Goal: Task Accomplishment & Management: Complete application form

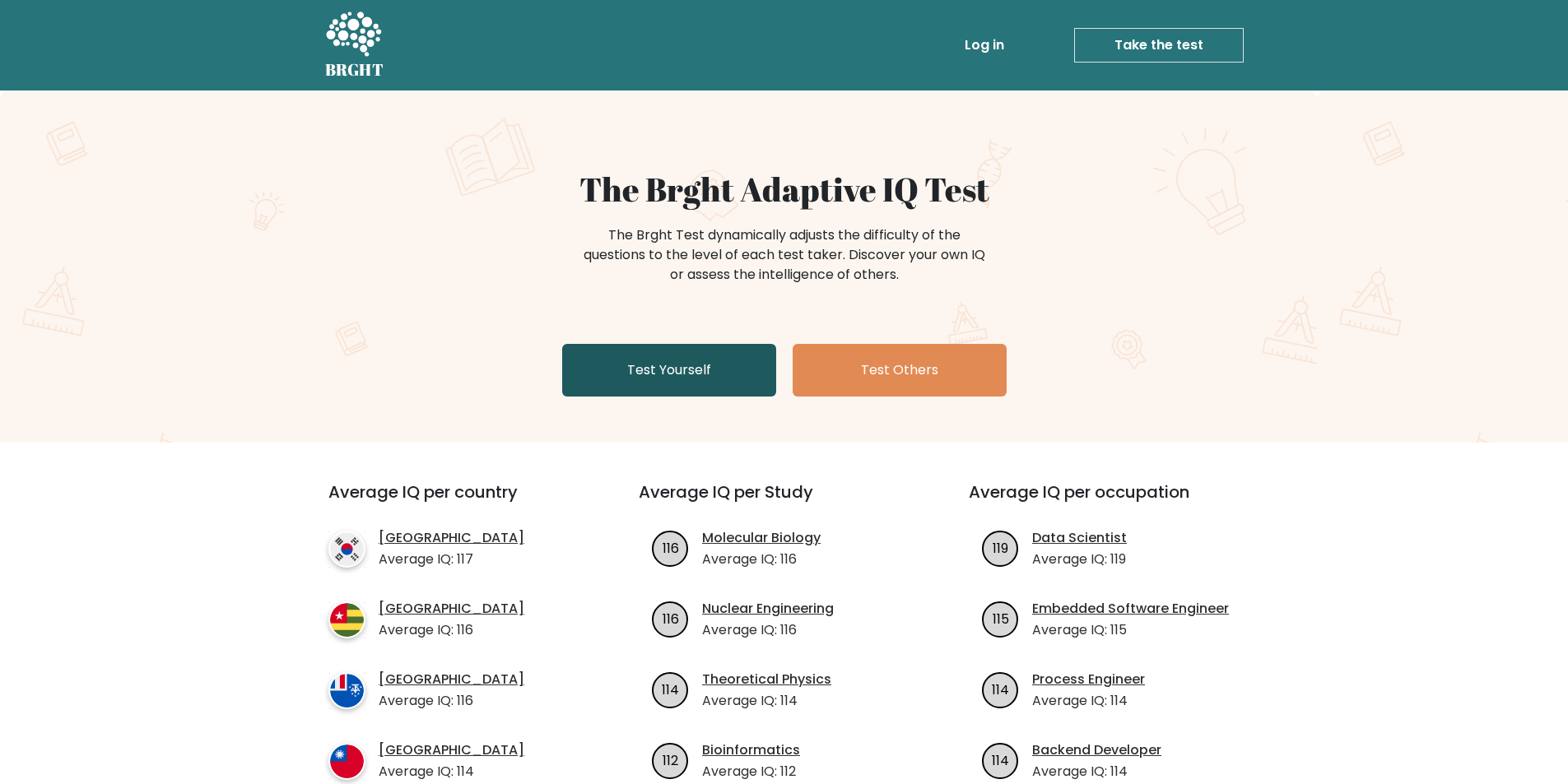
click at [736, 365] on link "Test Yourself" at bounding box center [669, 370] width 214 height 53
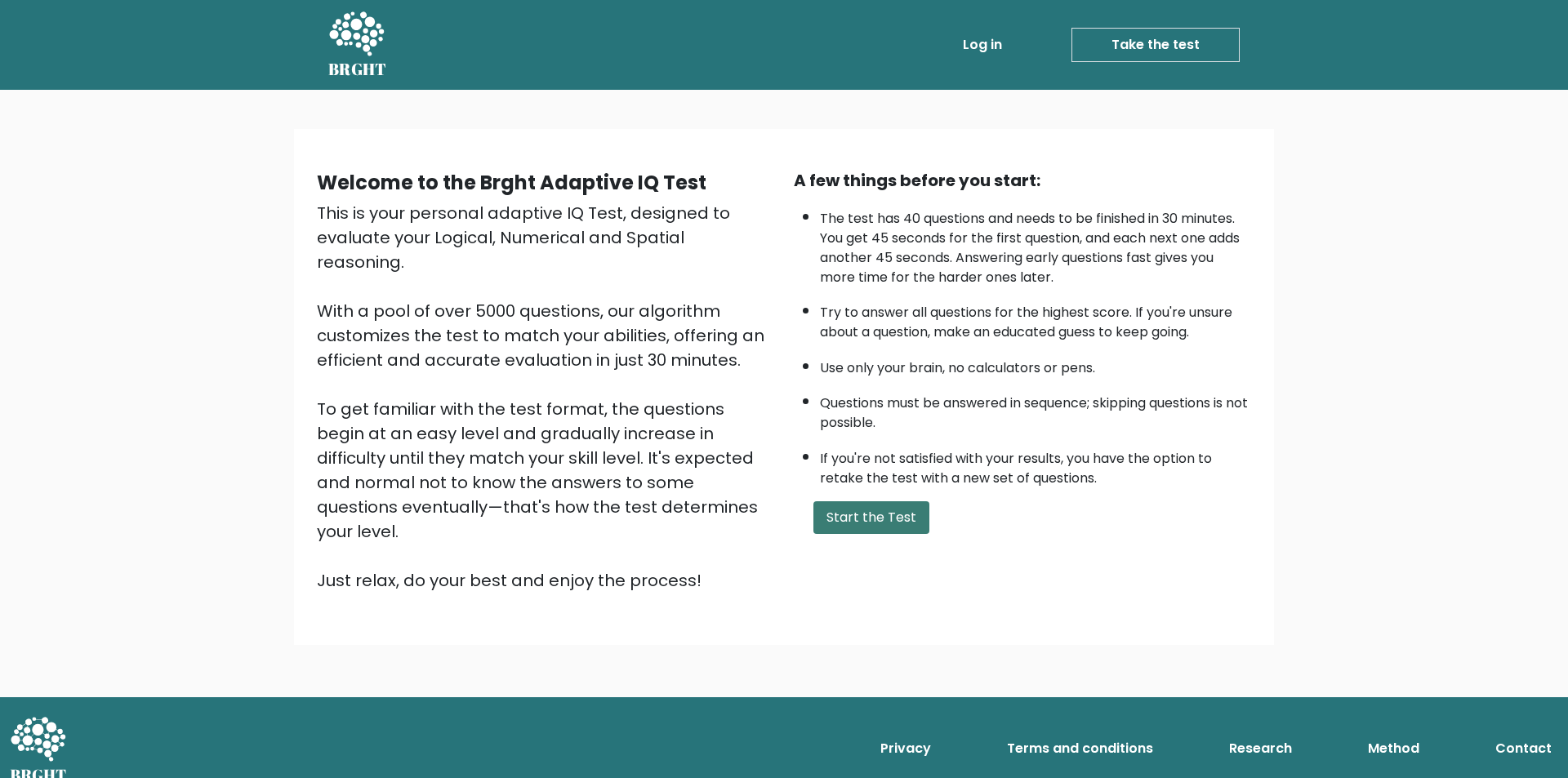
click at [896, 513] on button "Start the Test" at bounding box center [871, 518] width 116 height 33
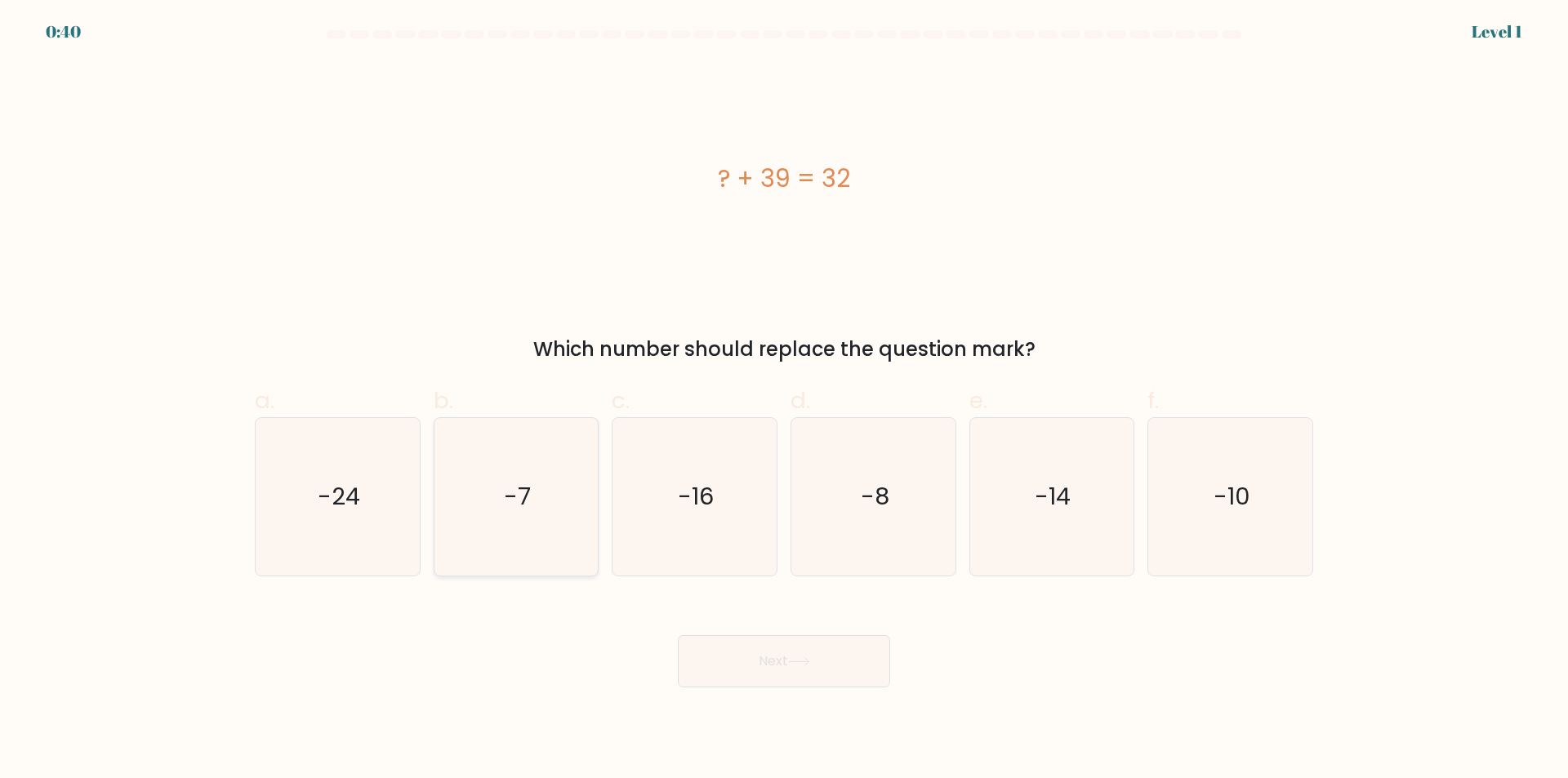
click at [567, 483] on icon "-7" at bounding box center [515, 496] width 157 height 157
click at [784, 400] on input "b. -7" at bounding box center [784, 395] width 1 height 11
radio input "true"
click at [871, 663] on button "Next" at bounding box center [784, 661] width 213 height 52
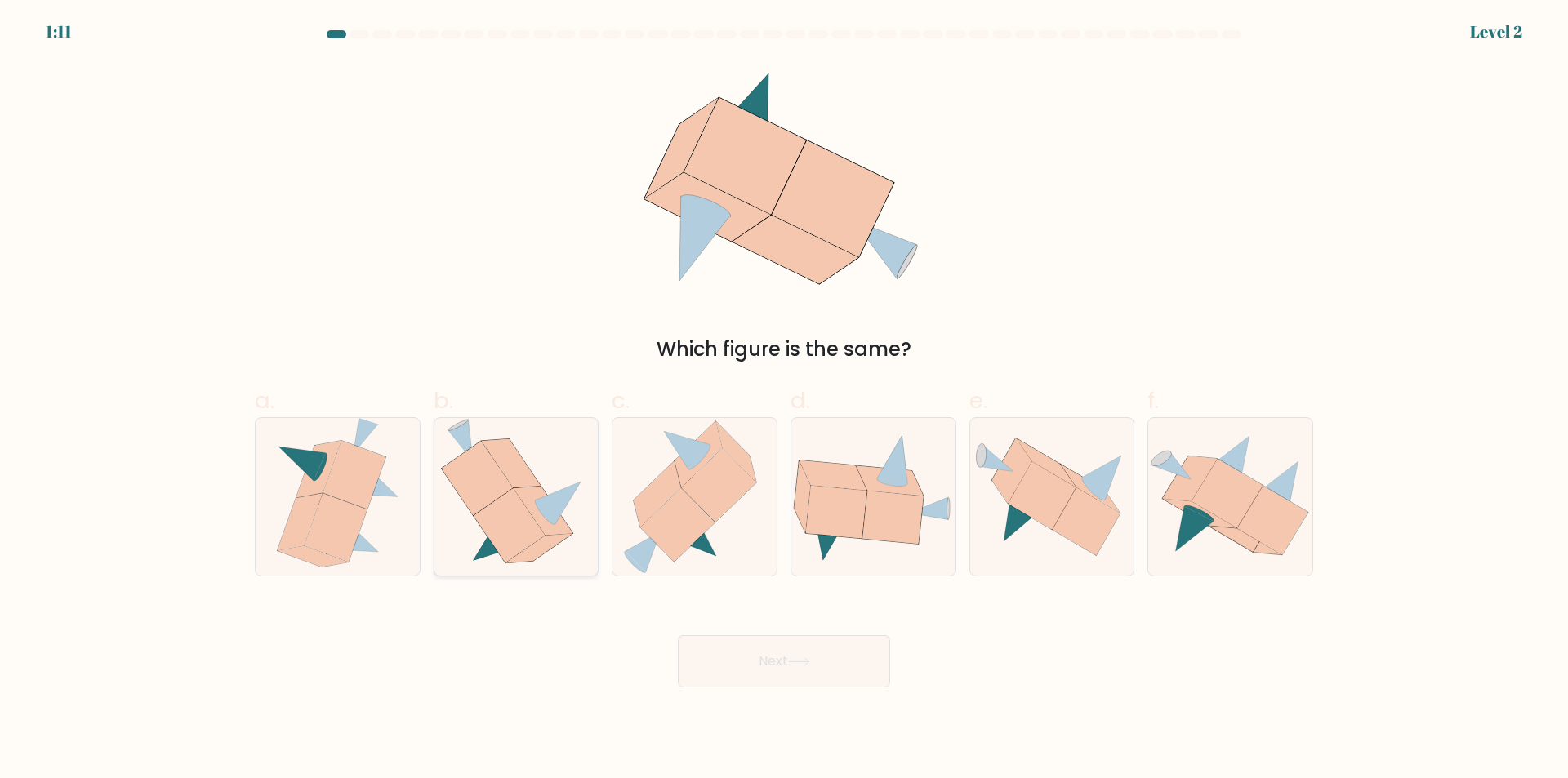
click at [501, 476] on icon at bounding box center [477, 478] width 71 height 74
click at [784, 400] on input "b." at bounding box center [784, 395] width 1 height 11
radio input "true"
click at [791, 678] on button "Next" at bounding box center [784, 661] width 213 height 52
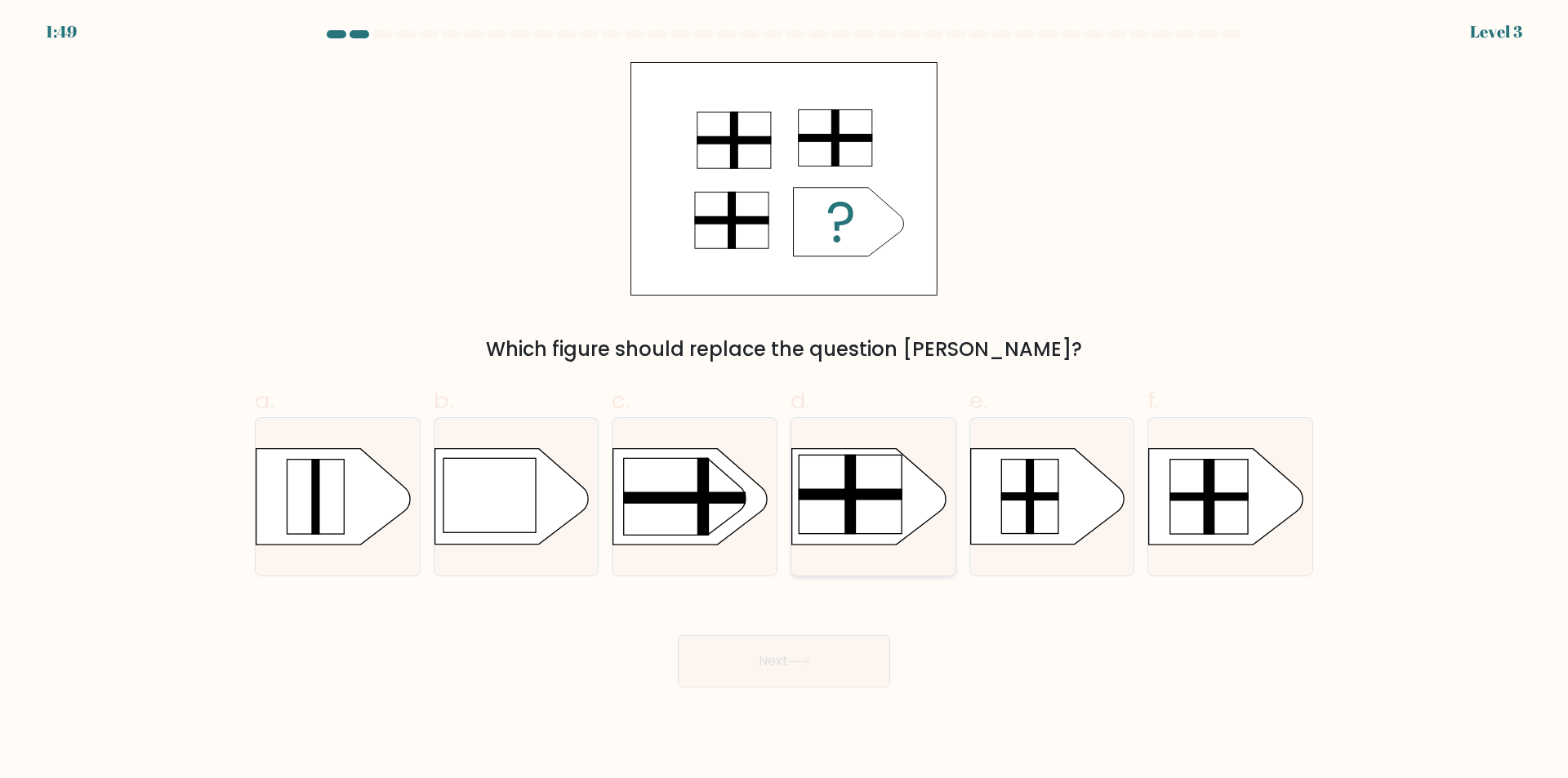
click at [844, 526] on rect at bounding box center [850, 494] width 103 height 78
click at [785, 400] on input "d." at bounding box center [784, 395] width 1 height 11
radio input "true"
click at [806, 660] on icon at bounding box center [799, 661] width 22 height 9
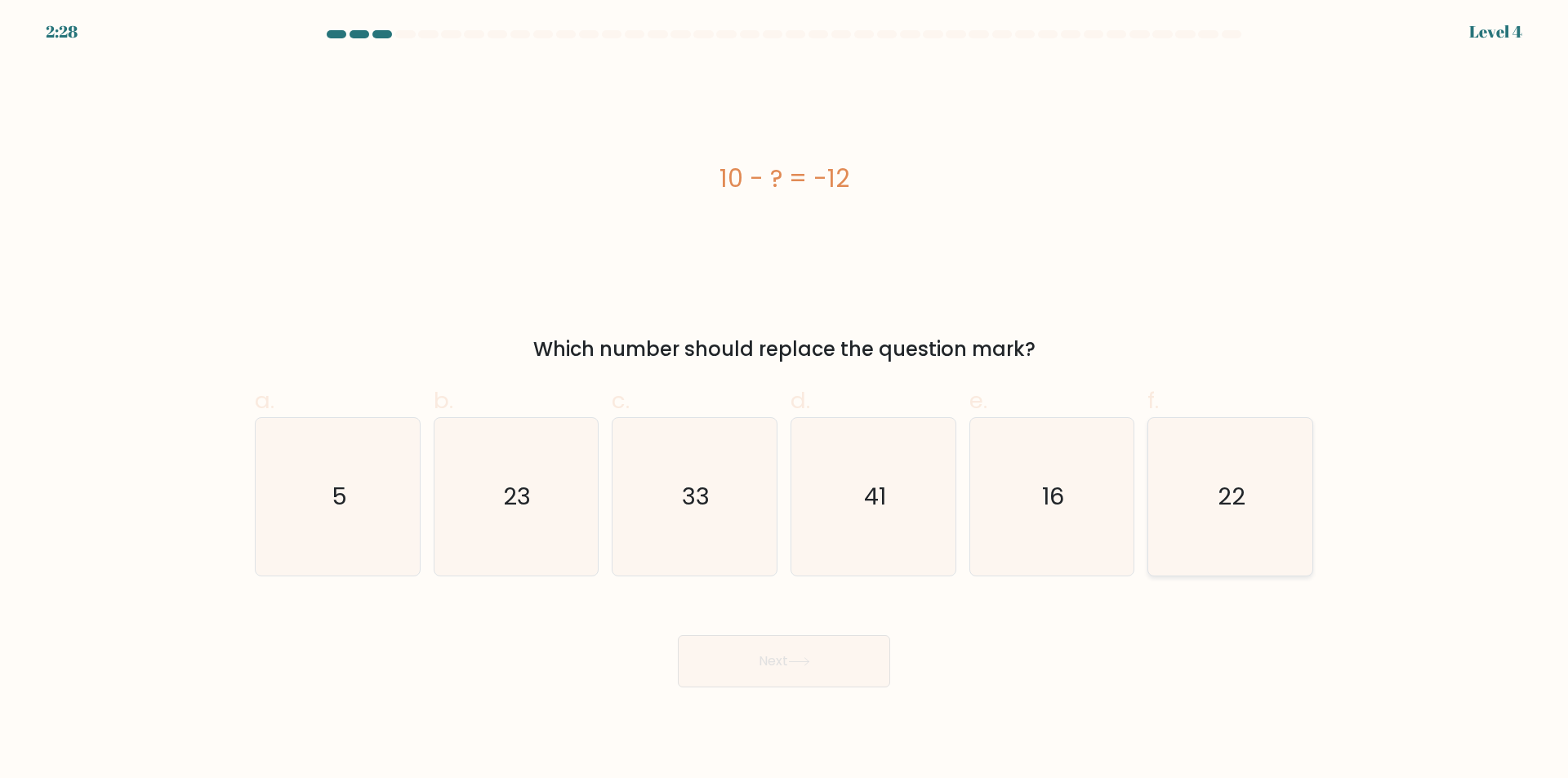
click at [1229, 497] on text "22" at bounding box center [1232, 497] width 28 height 33
click at [785, 400] on input "f. 22" at bounding box center [784, 395] width 1 height 11
radio input "true"
click at [803, 665] on icon at bounding box center [799, 661] width 22 height 9
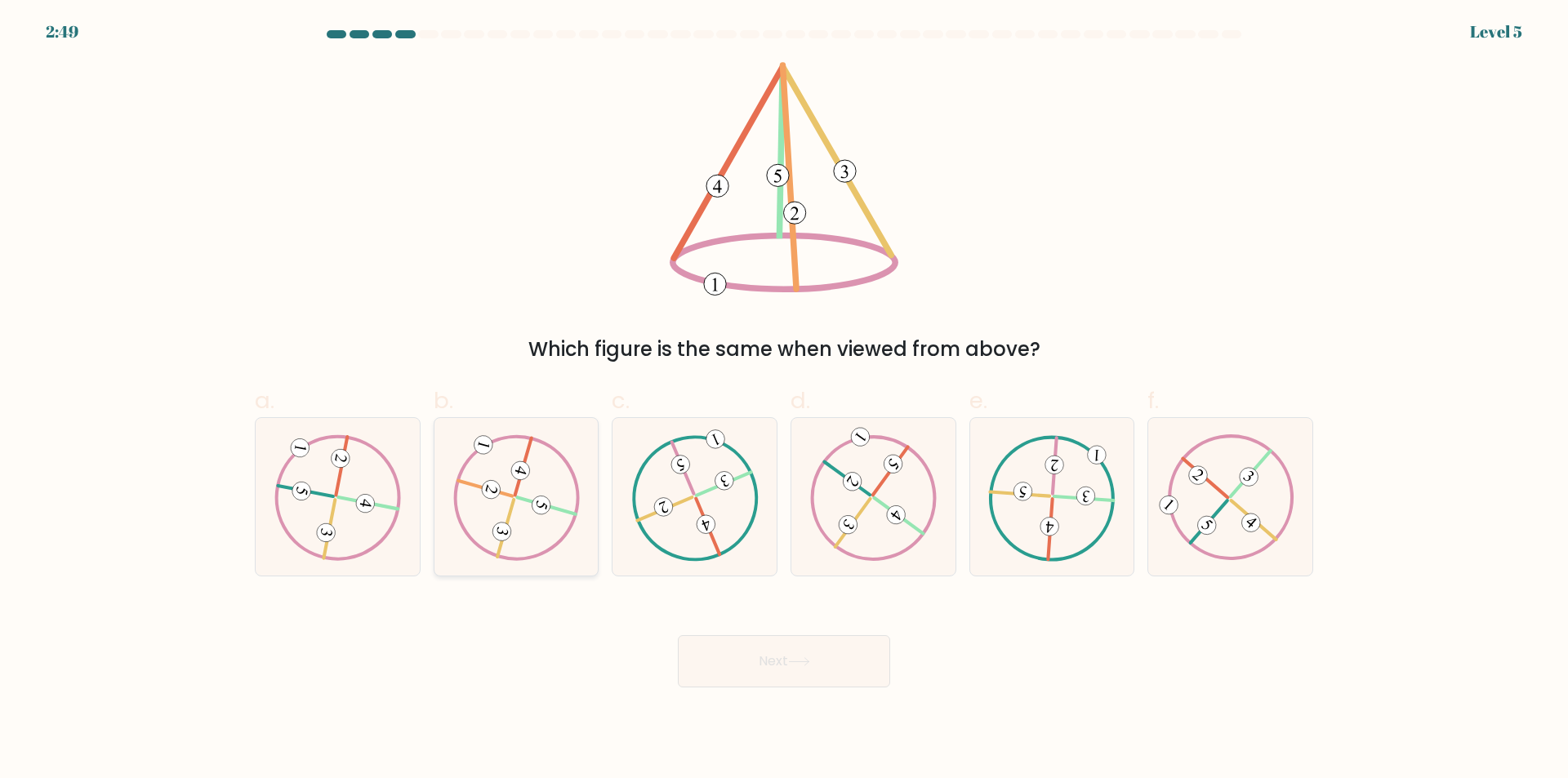
click at [514, 543] on icon at bounding box center [516, 497] width 128 height 126
click at [784, 400] on input "b." at bounding box center [784, 395] width 1 height 11
radio input "true"
click at [782, 661] on button "Next" at bounding box center [784, 661] width 213 height 52
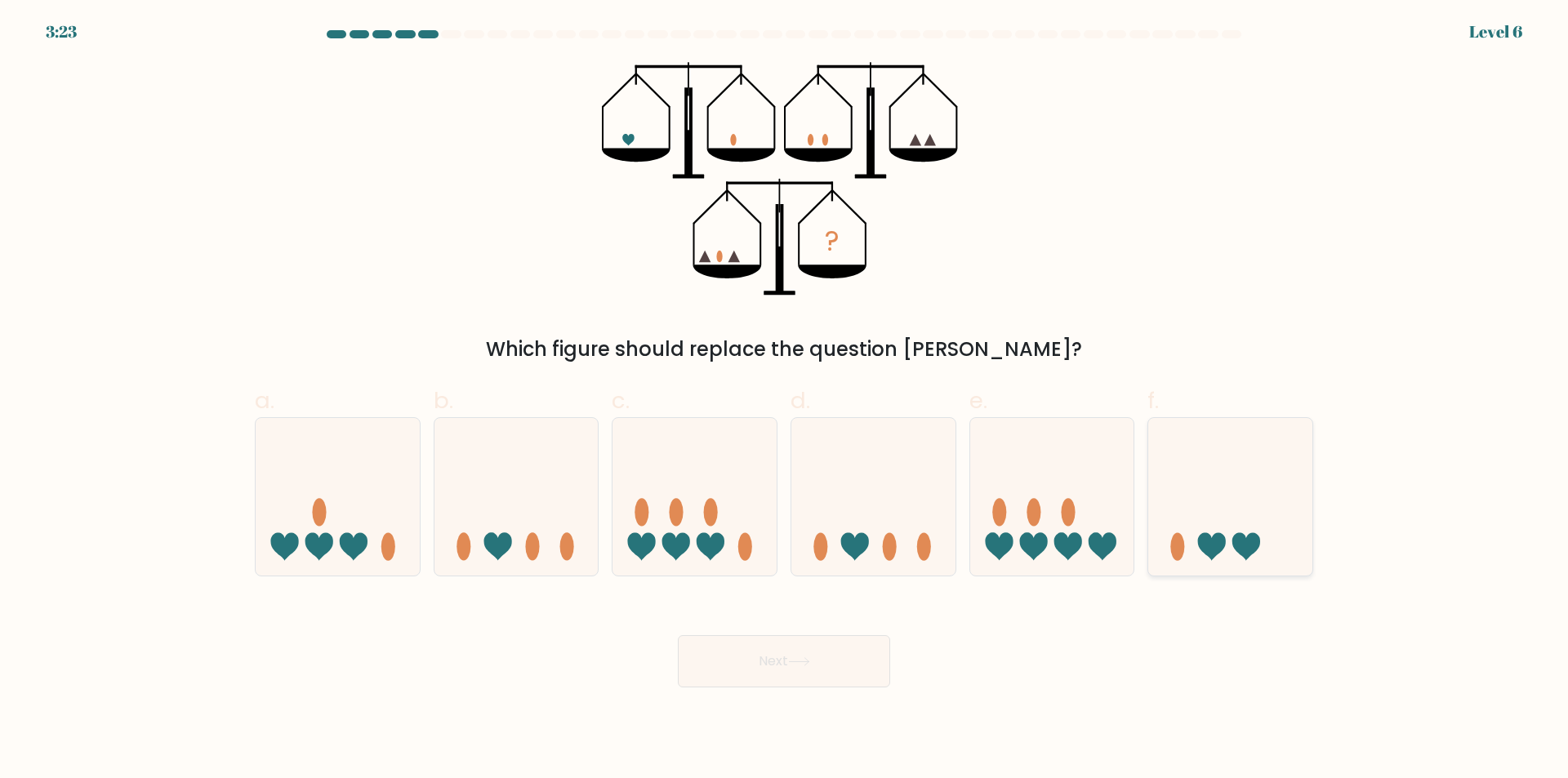
click at [1244, 517] on icon at bounding box center [1230, 497] width 164 height 136
click at [785, 400] on input "f." at bounding box center [784, 395] width 1 height 11
radio input "true"
click at [751, 667] on button "Next" at bounding box center [784, 661] width 213 height 52
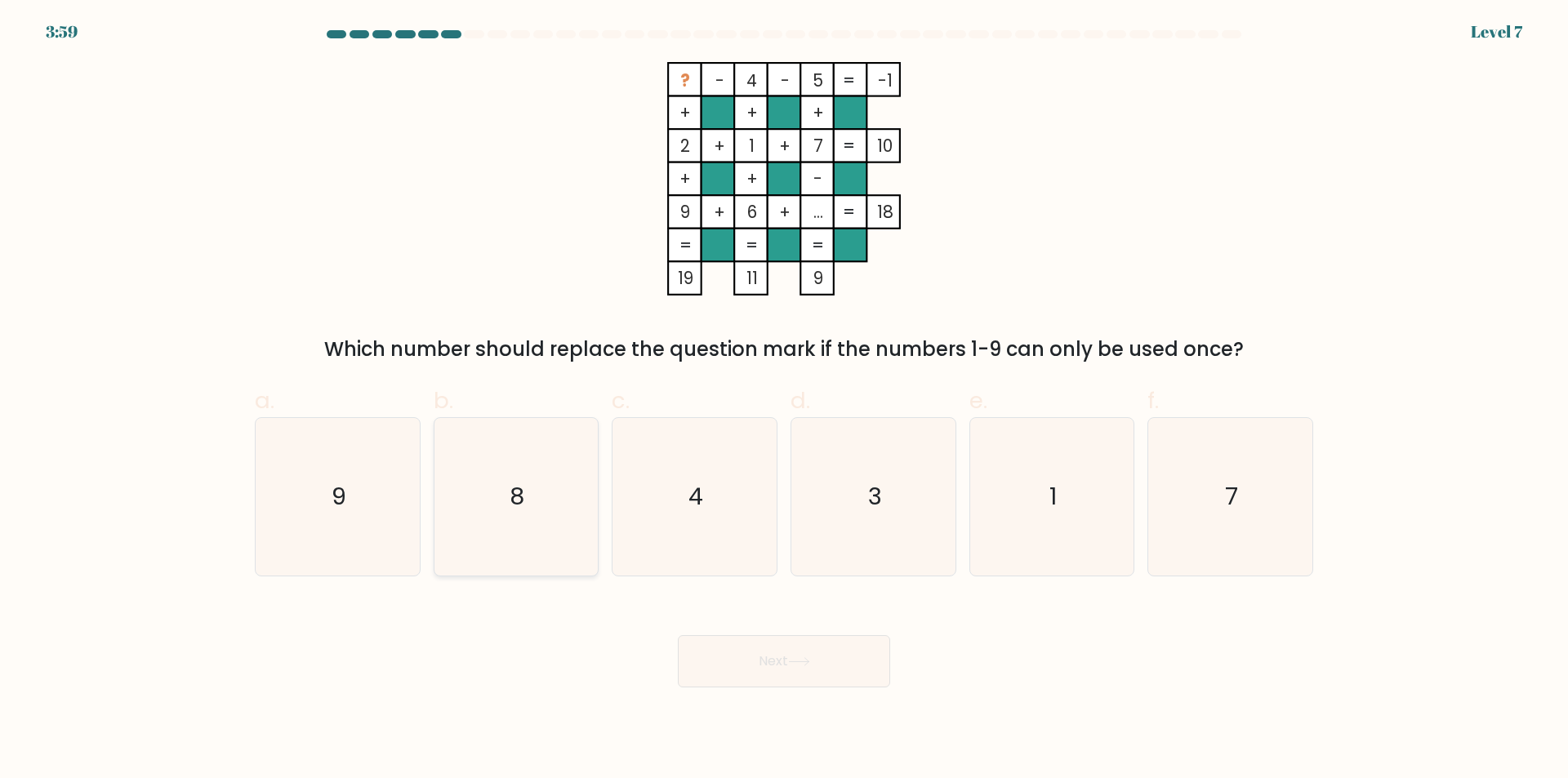
click at [540, 513] on icon "8" at bounding box center [515, 496] width 157 height 157
click at [784, 400] on input "b. 8" at bounding box center [784, 395] width 1 height 11
radio input "true"
click at [770, 661] on button "Next" at bounding box center [784, 661] width 213 height 52
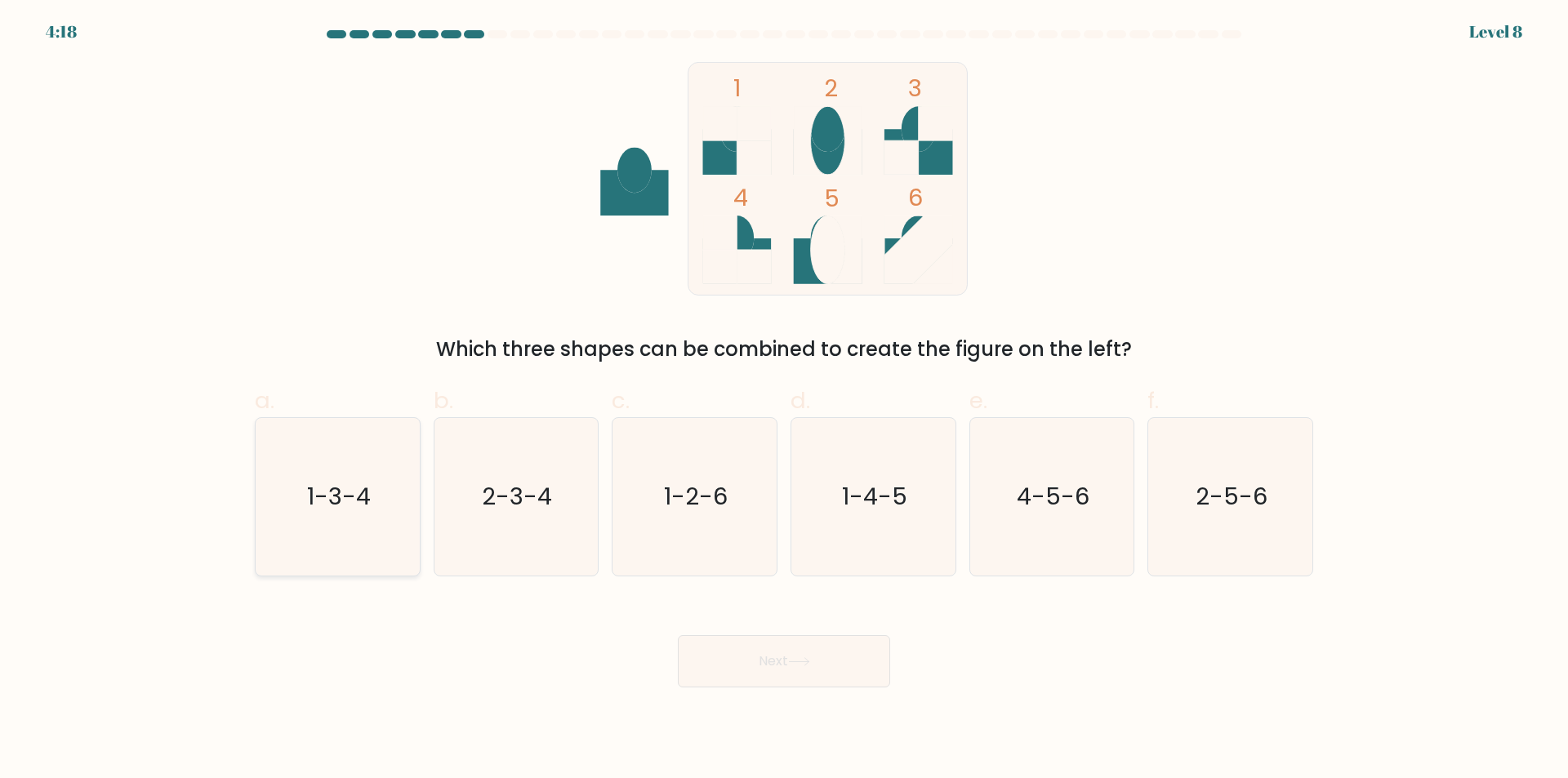
click at [303, 504] on icon "1-3-4" at bounding box center [338, 496] width 157 height 157
click at [784, 400] on input "a. 1-3-4" at bounding box center [784, 395] width 1 height 11
radio input "true"
click at [757, 660] on button "Next" at bounding box center [784, 661] width 213 height 52
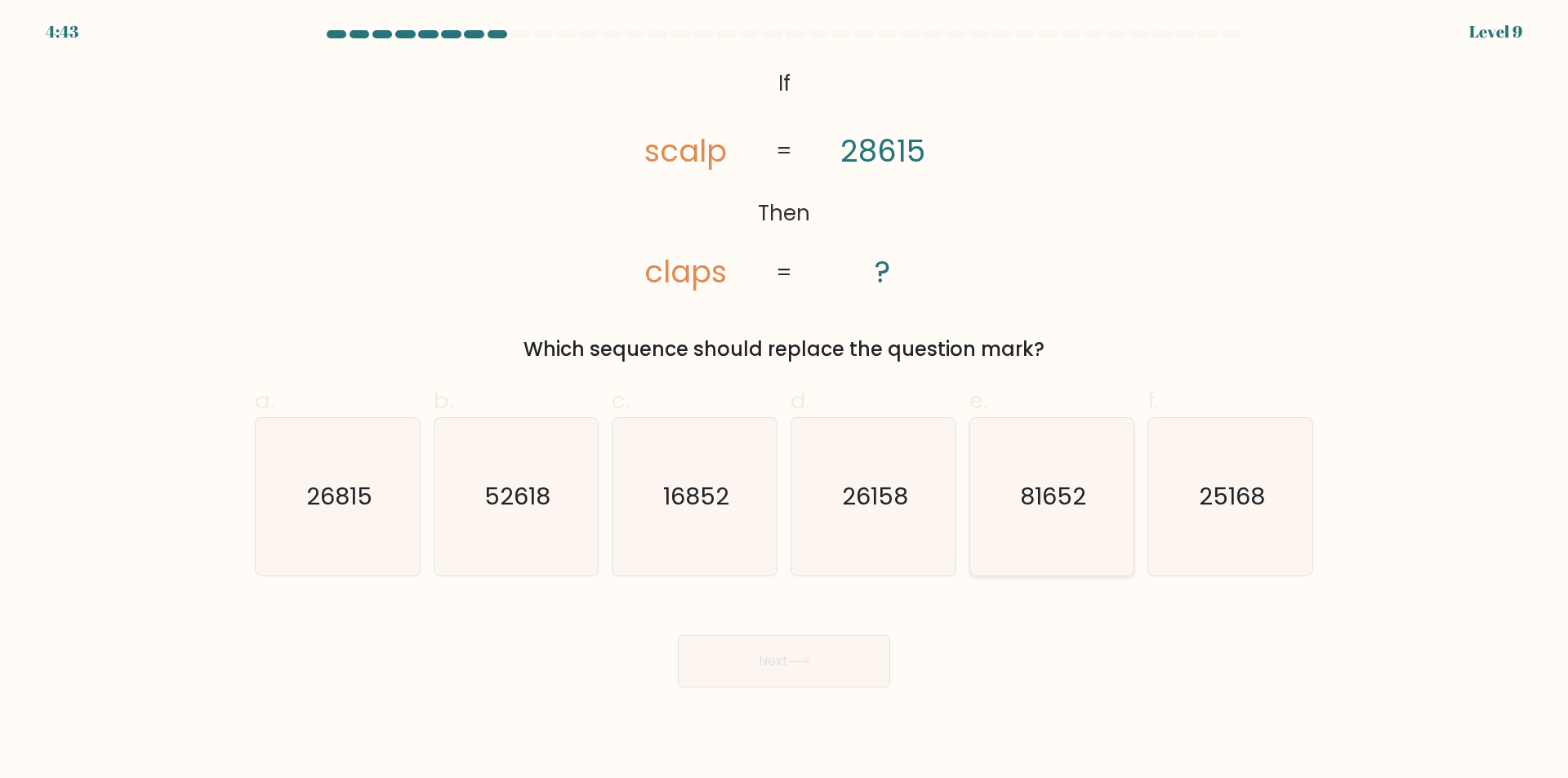
click at [1072, 522] on icon "81652" at bounding box center [1051, 496] width 157 height 157
click at [785, 400] on input "e. 81652" at bounding box center [784, 395] width 1 height 11
radio input "true"
click at [825, 669] on button "Next" at bounding box center [784, 661] width 213 height 52
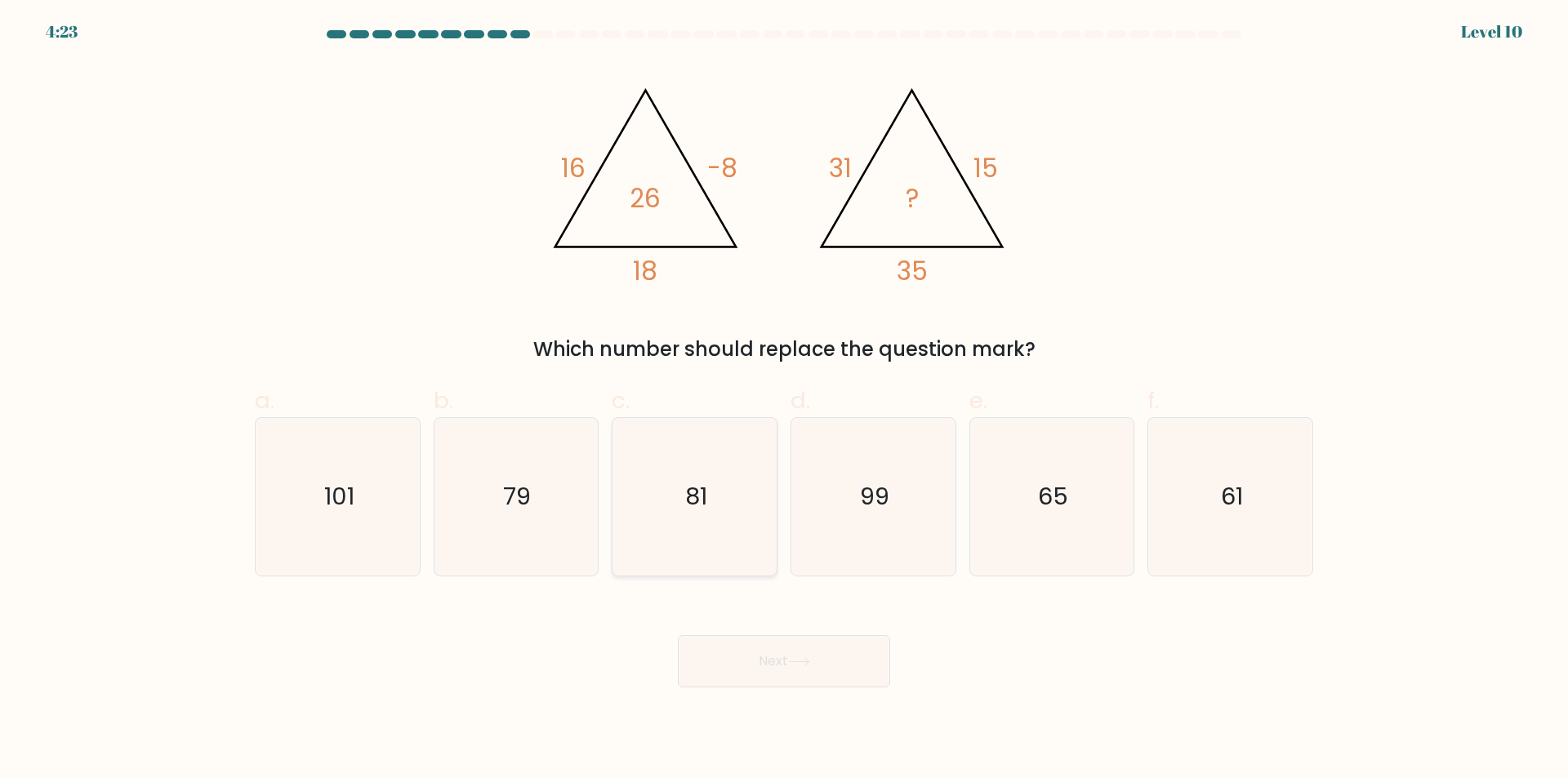
click at [749, 515] on icon "81" at bounding box center [694, 496] width 157 height 157
click at [784, 400] on input "c. 81" at bounding box center [784, 395] width 1 height 11
radio input "true"
click at [793, 670] on button "Next" at bounding box center [784, 661] width 213 height 52
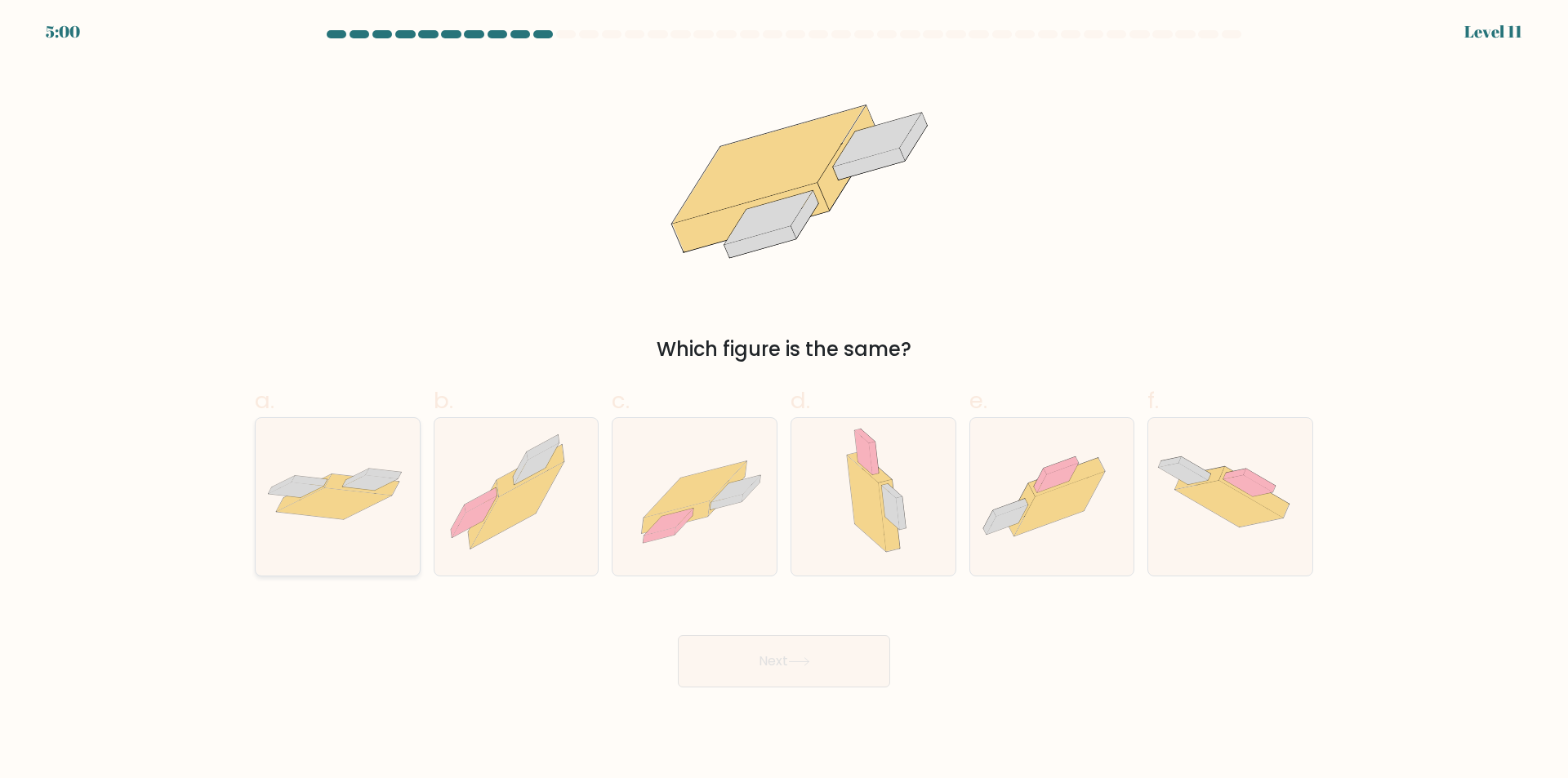
click at [289, 498] on icon at bounding box center [303, 493] width 54 height 37
click at [784, 400] on input "a." at bounding box center [784, 395] width 1 height 11
radio input "true"
click at [782, 662] on button "Next" at bounding box center [784, 661] width 213 height 52
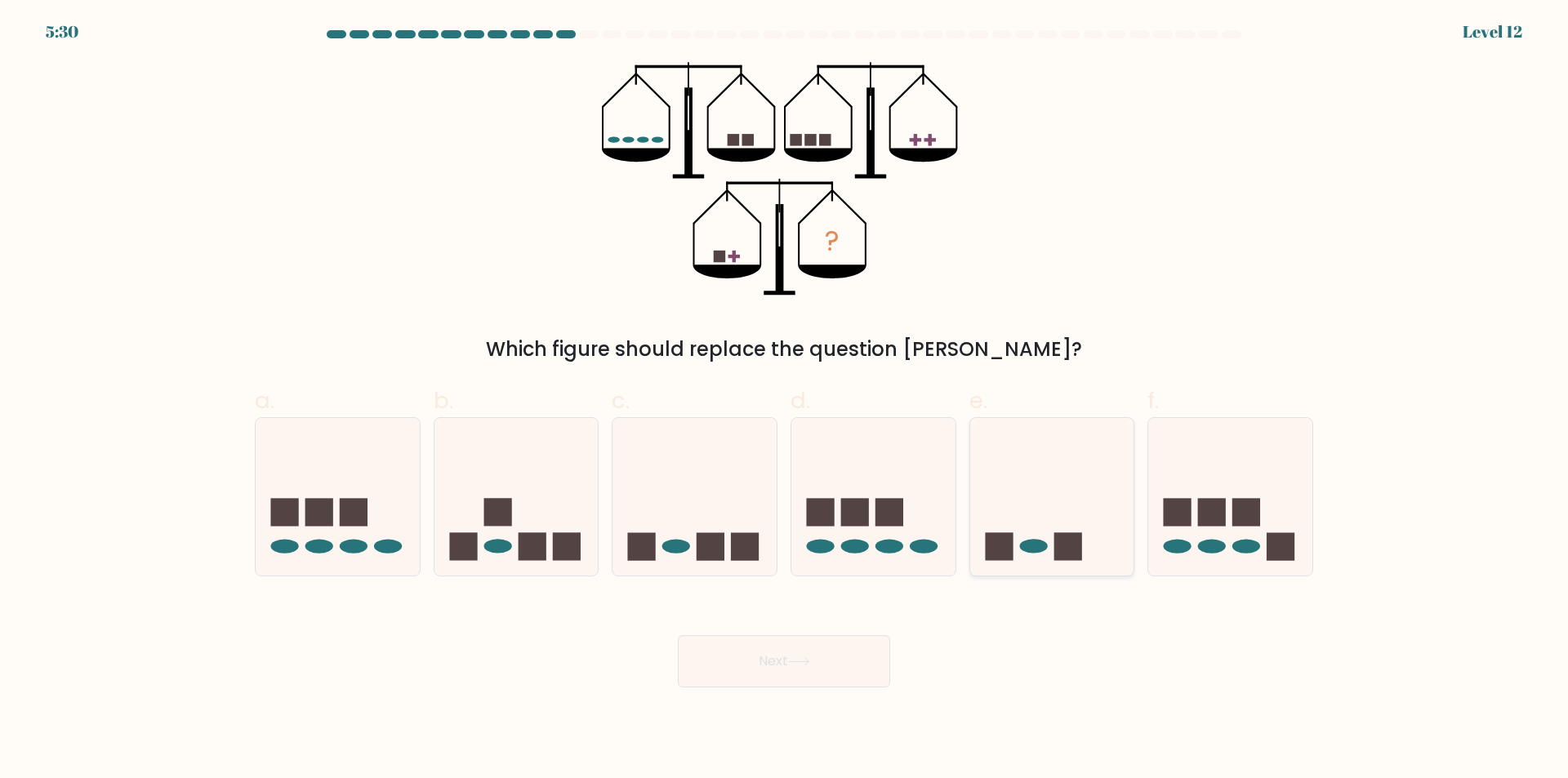
click at [1058, 544] on rect at bounding box center [1068, 546] width 28 height 28
click at [785, 400] on input "e." at bounding box center [784, 395] width 1 height 11
radio input "true"
click at [792, 659] on icon at bounding box center [799, 661] width 22 height 9
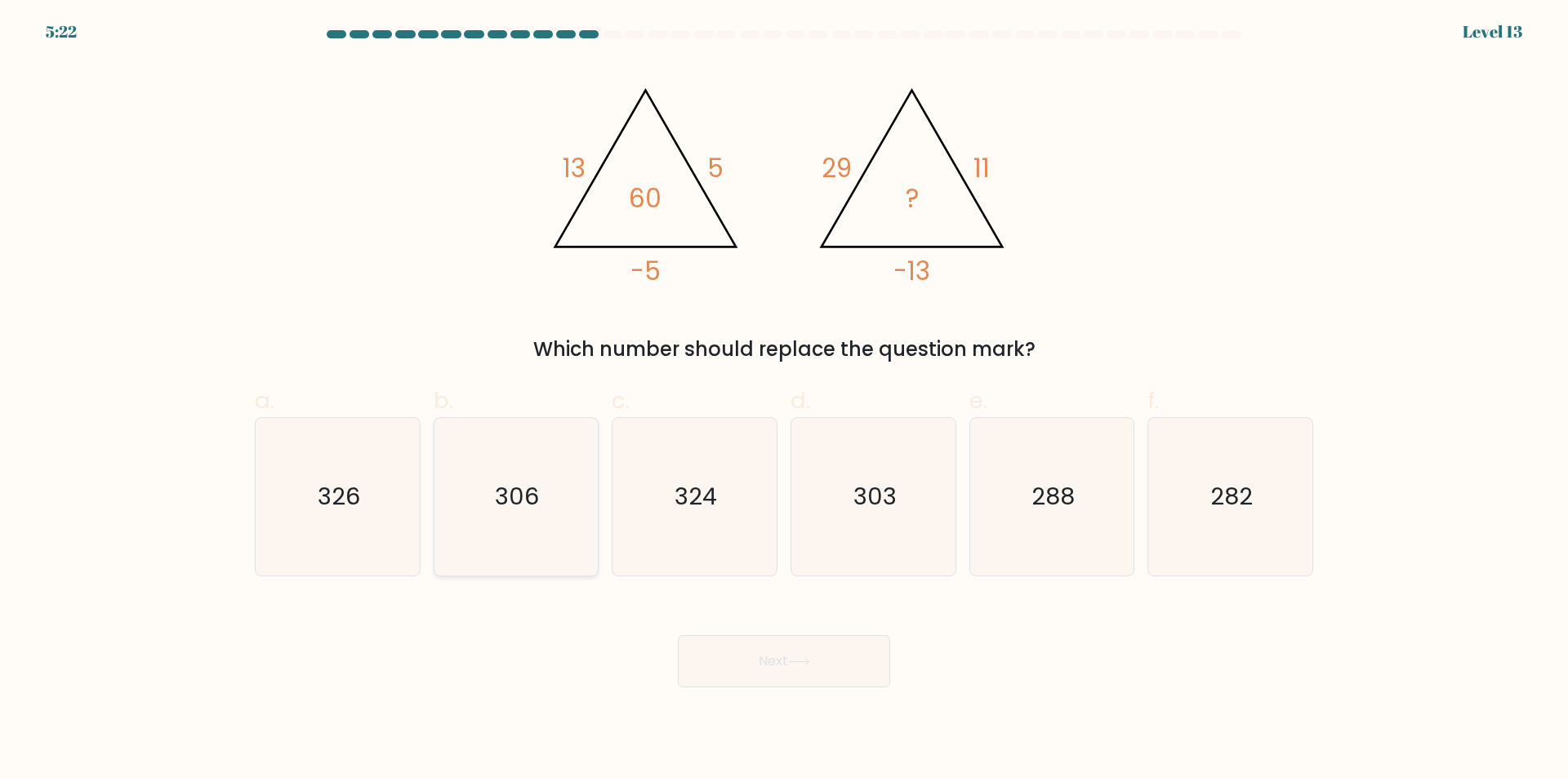
click at [493, 465] on icon "306" at bounding box center [515, 496] width 157 height 157
click at [784, 400] on input "b. 306" at bounding box center [784, 395] width 1 height 11
radio input "true"
click at [731, 659] on button "Next" at bounding box center [784, 661] width 213 height 52
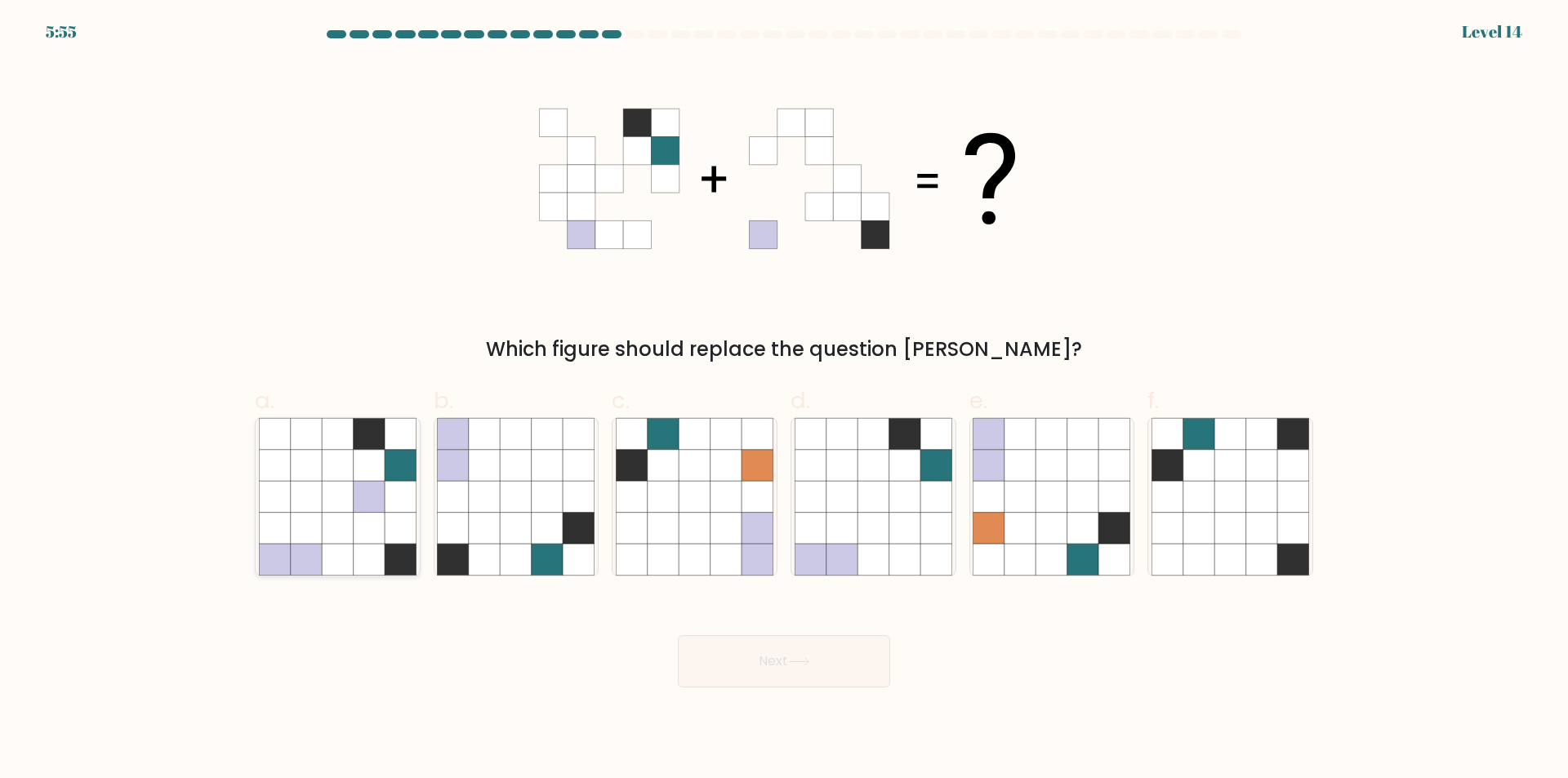
click at [334, 526] on icon at bounding box center [337, 528] width 31 height 31
click at [784, 400] on input "a." at bounding box center [784, 395] width 1 height 11
radio input "true"
click at [334, 526] on icon at bounding box center [337, 528] width 31 height 31
click at [784, 400] on input "a." at bounding box center [784, 395] width 1 height 11
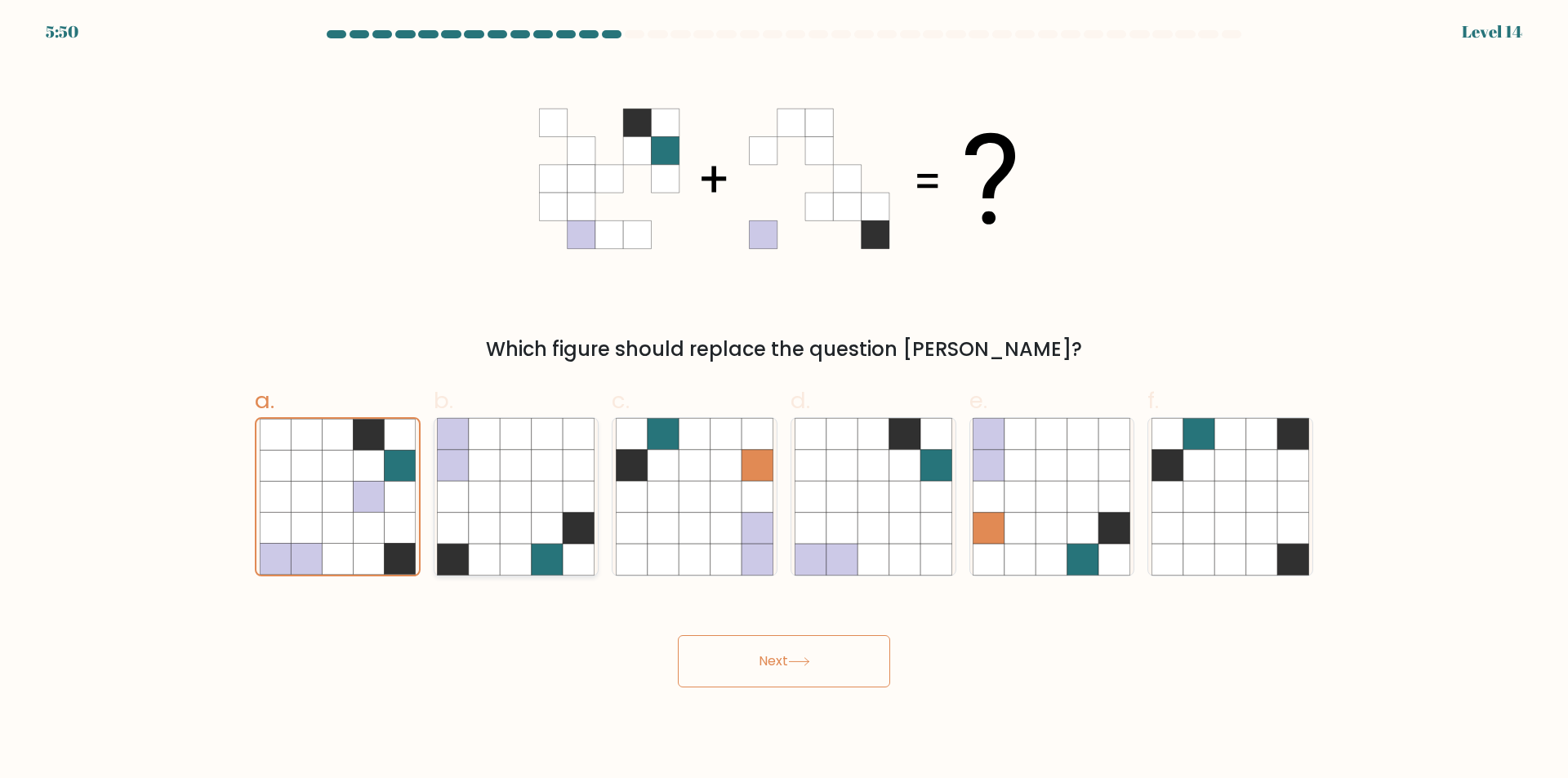
click at [548, 539] on icon at bounding box center [546, 528] width 31 height 31
click at [784, 400] on input "b." at bounding box center [784, 395] width 1 height 11
radio input "true"
click at [376, 471] on icon at bounding box center [368, 465] width 31 height 31
click at [784, 400] on input "a." at bounding box center [784, 395] width 1 height 11
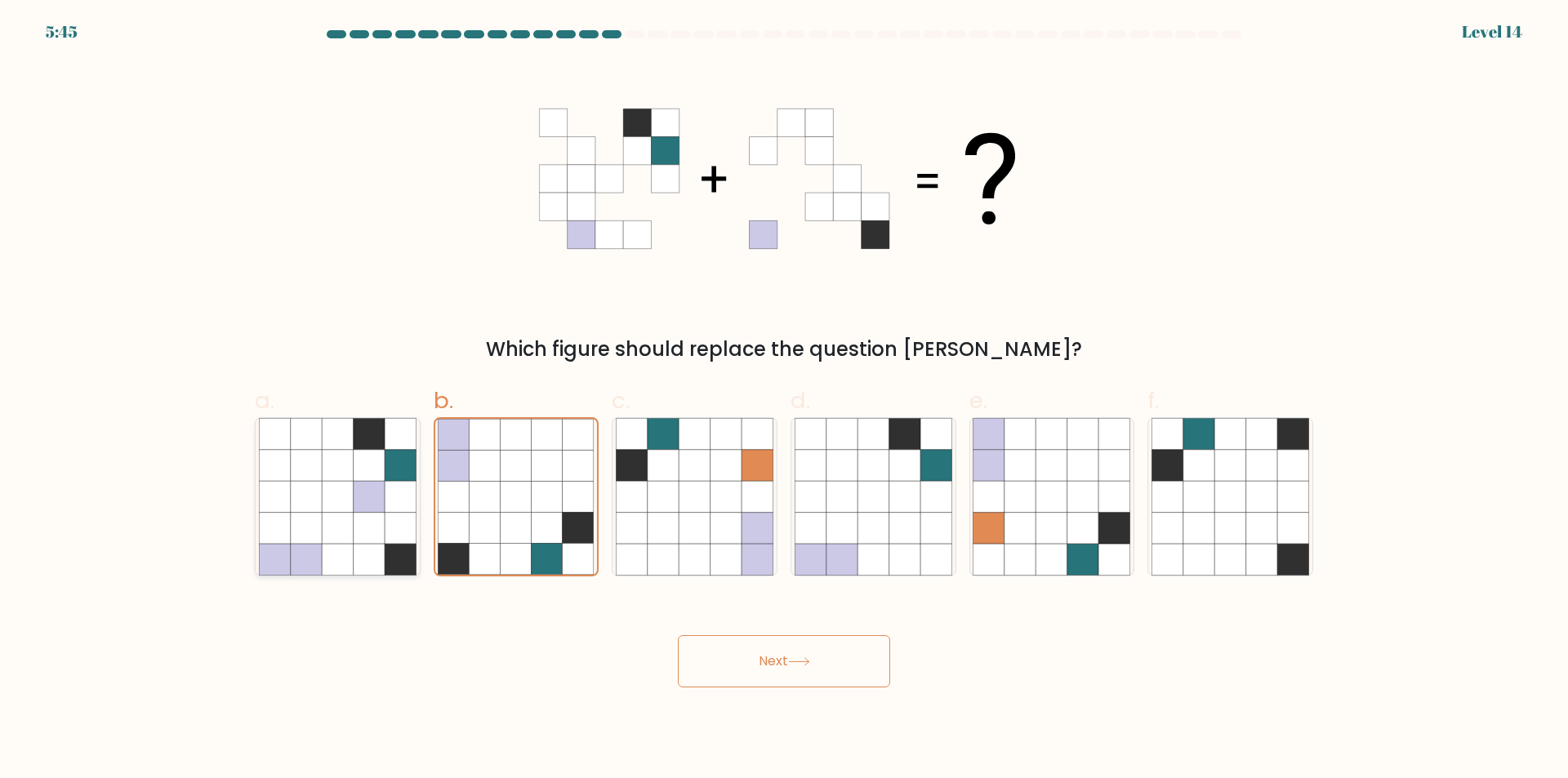
radio input "true"
click at [505, 508] on icon at bounding box center [516, 496] width 31 height 31
click at [784, 400] on input "b." at bounding box center [784, 395] width 1 height 11
radio input "true"
click at [759, 665] on button "Next" at bounding box center [784, 661] width 213 height 52
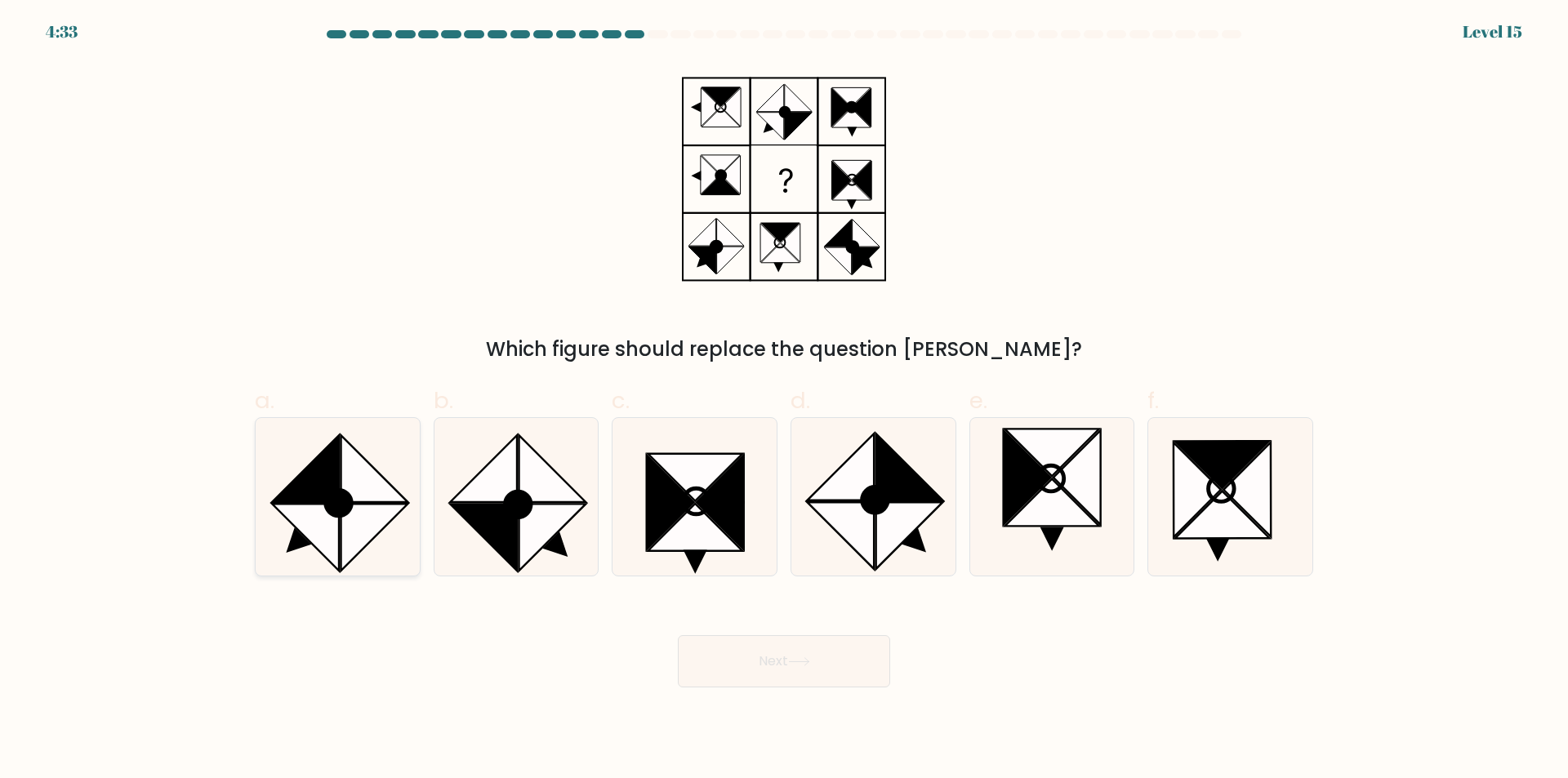
click at [334, 491] on icon at bounding box center [339, 504] width 26 height 26
click at [784, 400] on input "a." at bounding box center [784, 395] width 1 height 11
radio input "true"
click at [712, 518] on icon at bounding box center [721, 503] width 48 height 95
click at [784, 400] on input "c." at bounding box center [784, 395] width 1 height 11
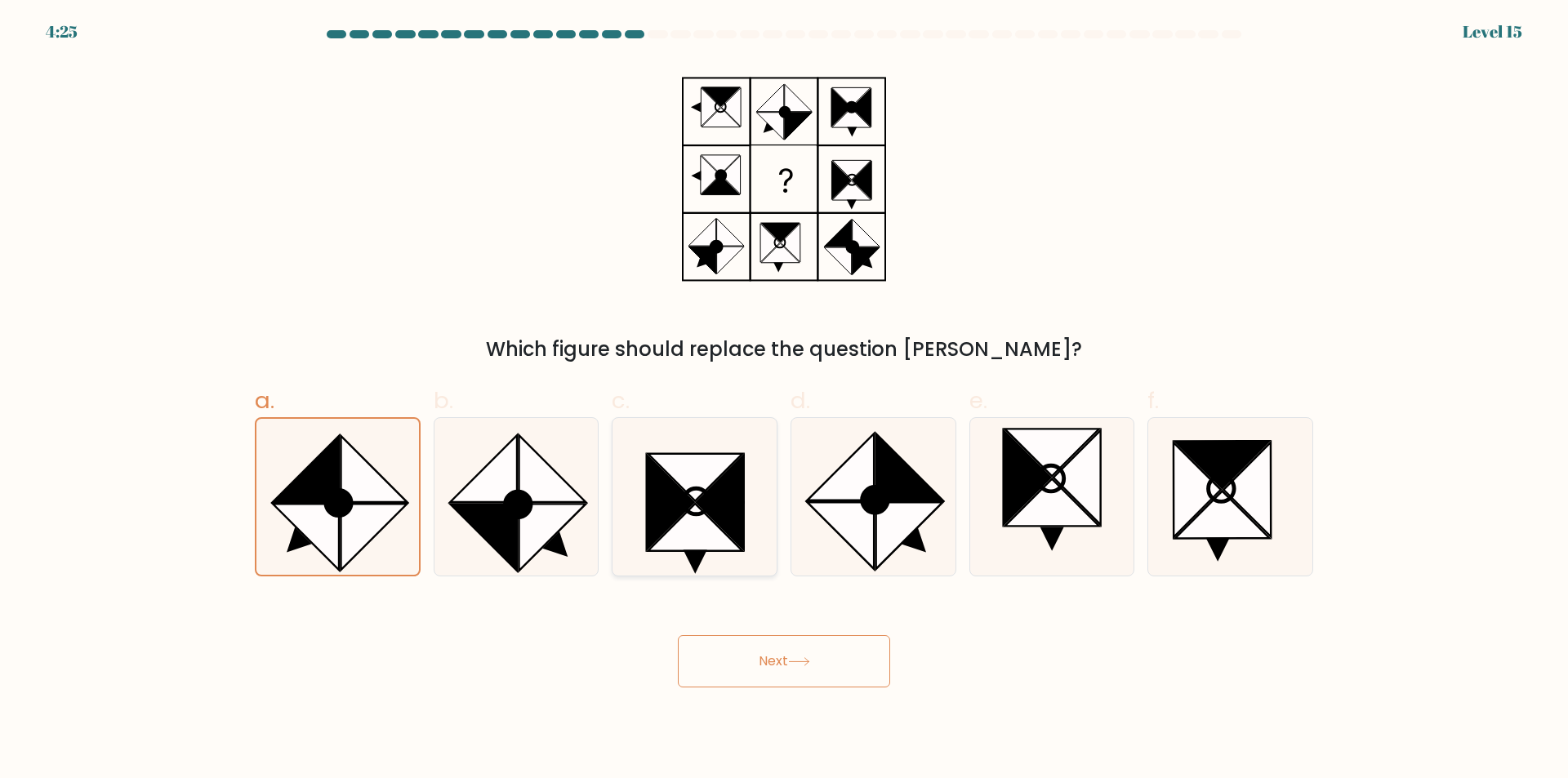
radio input "true"
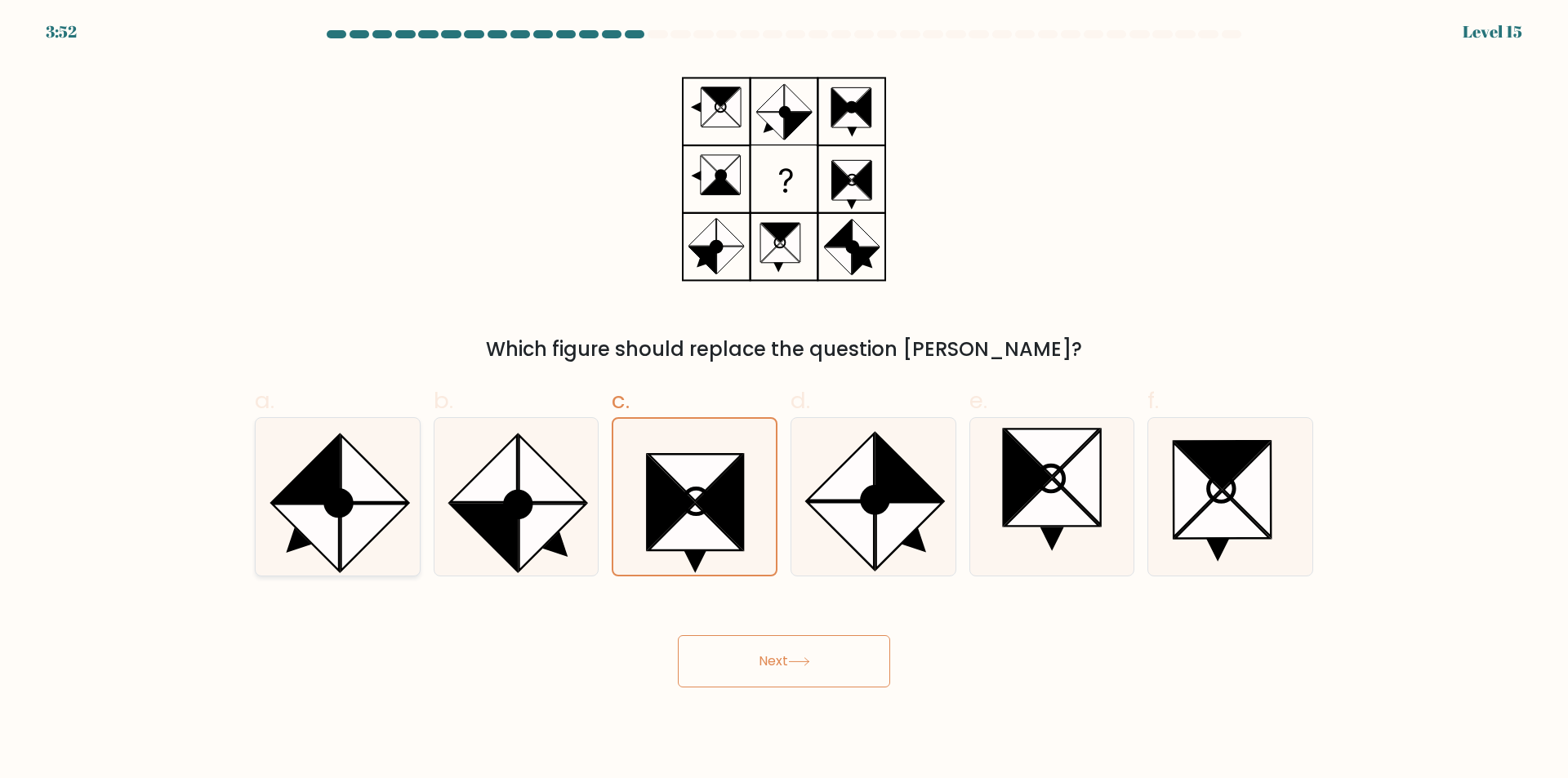
click at [365, 489] on icon at bounding box center [374, 469] width 67 height 67
click at [784, 400] on input "a." at bounding box center [784, 395] width 1 height 11
radio input "true"
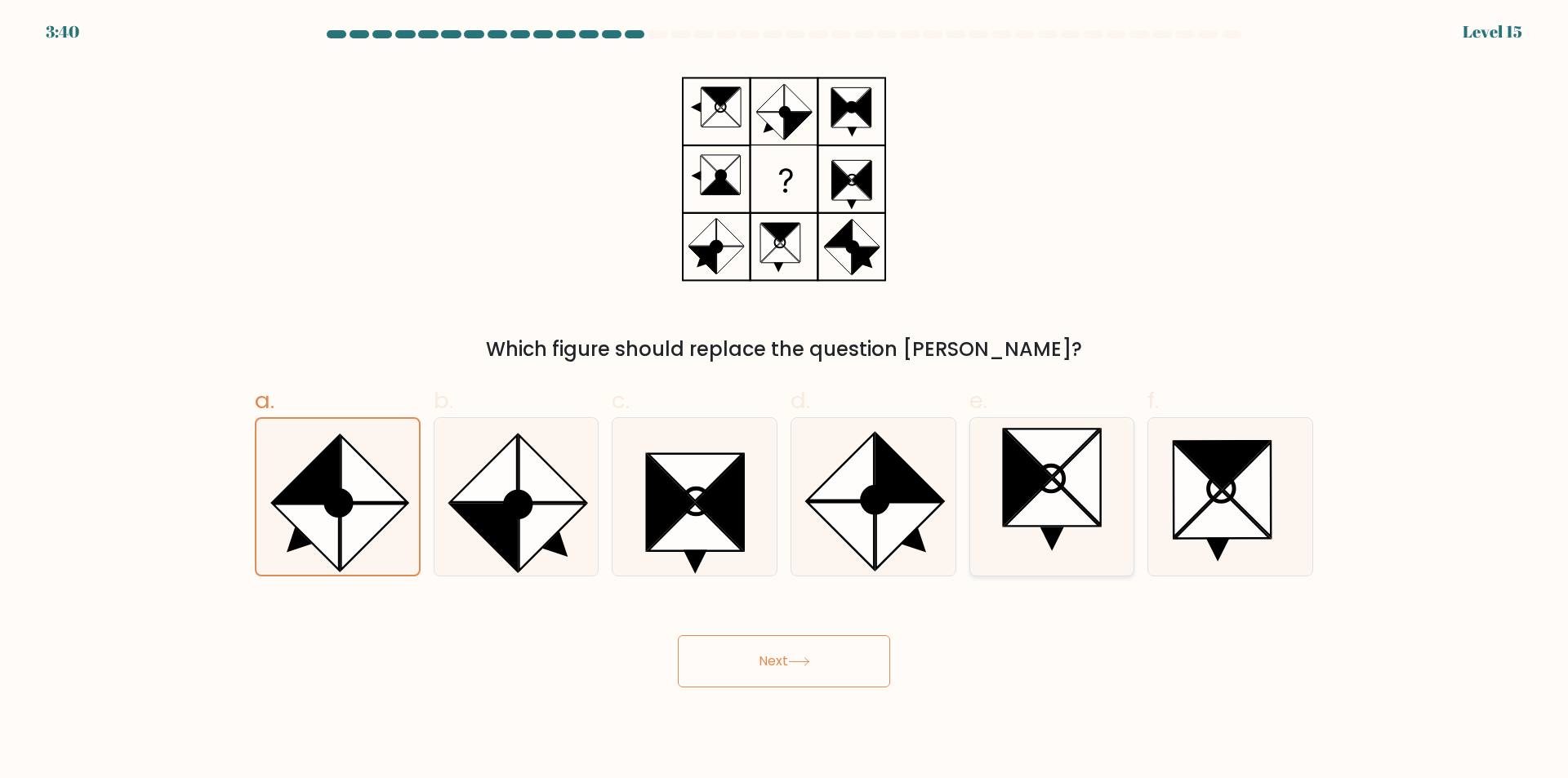
click at [1036, 481] on icon at bounding box center [1028, 478] width 48 height 95
click at [785, 400] on input "e." at bounding box center [784, 395] width 1 height 11
radio input "true"
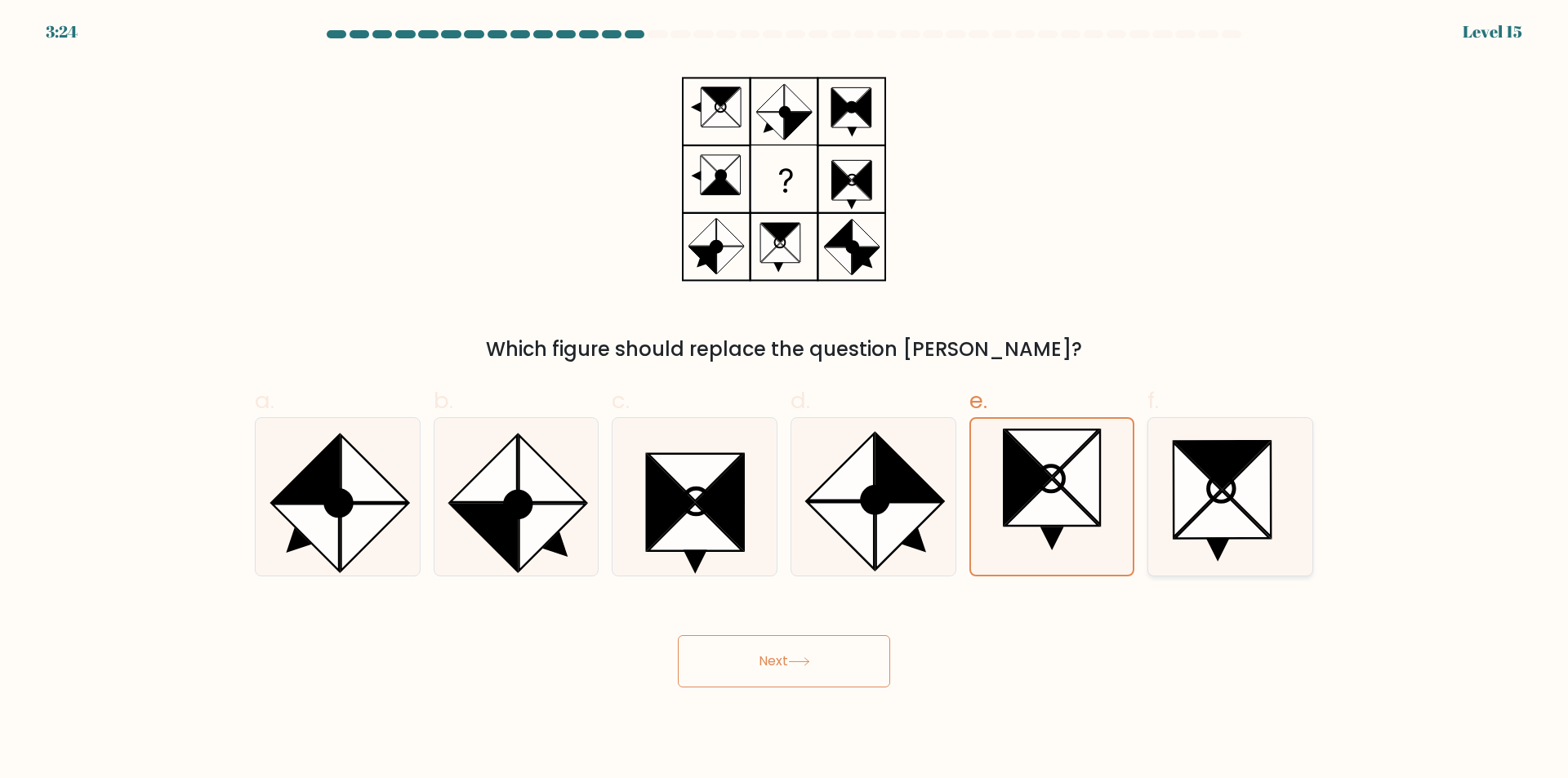
click at [1232, 492] on icon at bounding box center [1222, 489] width 26 height 26
click at [785, 400] on input "f." at bounding box center [784, 395] width 1 height 11
radio input "true"
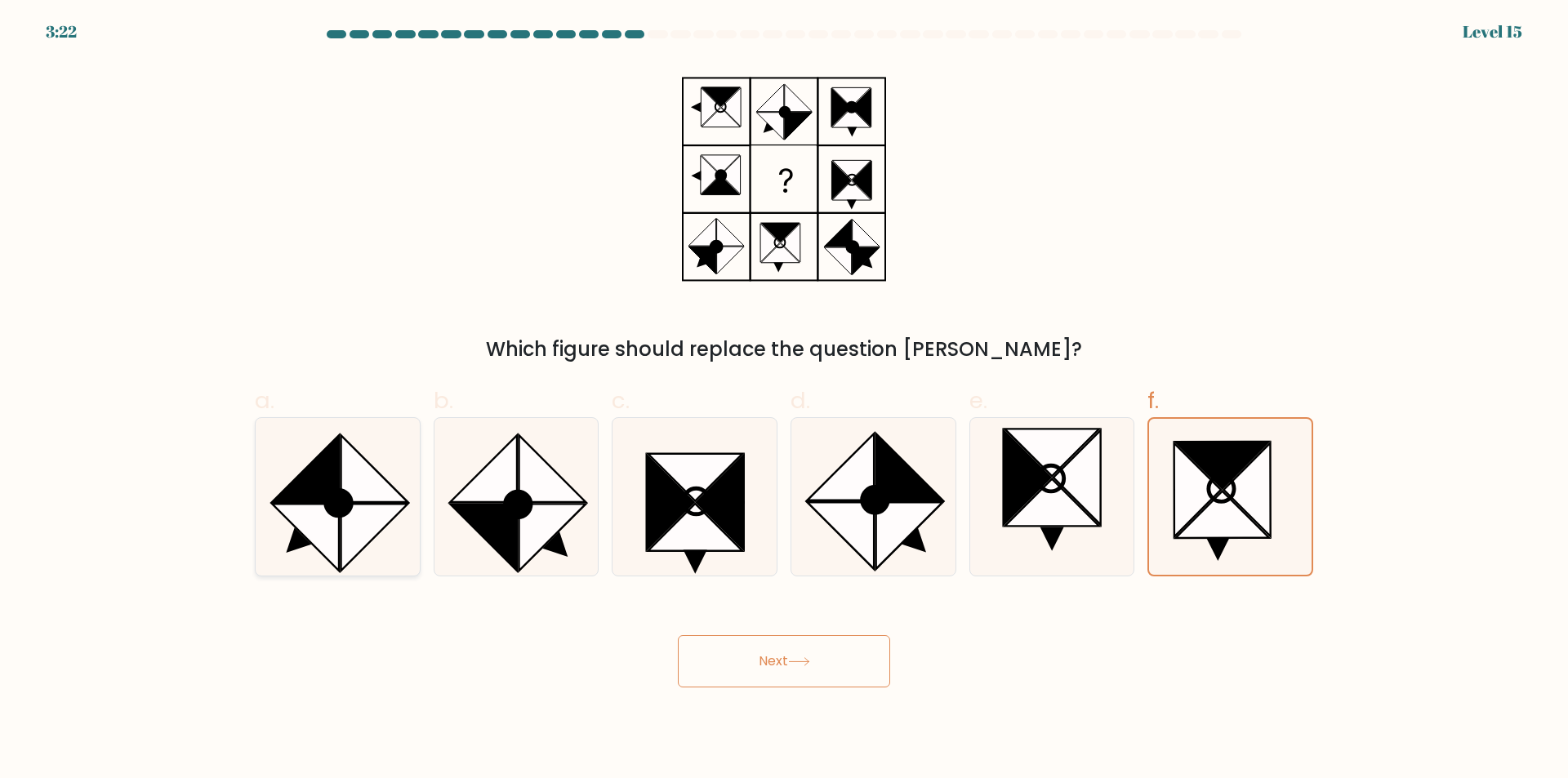
click at [338, 486] on icon at bounding box center [306, 469] width 67 height 67
click at [784, 400] on input "a." at bounding box center [784, 395] width 1 height 11
radio input "true"
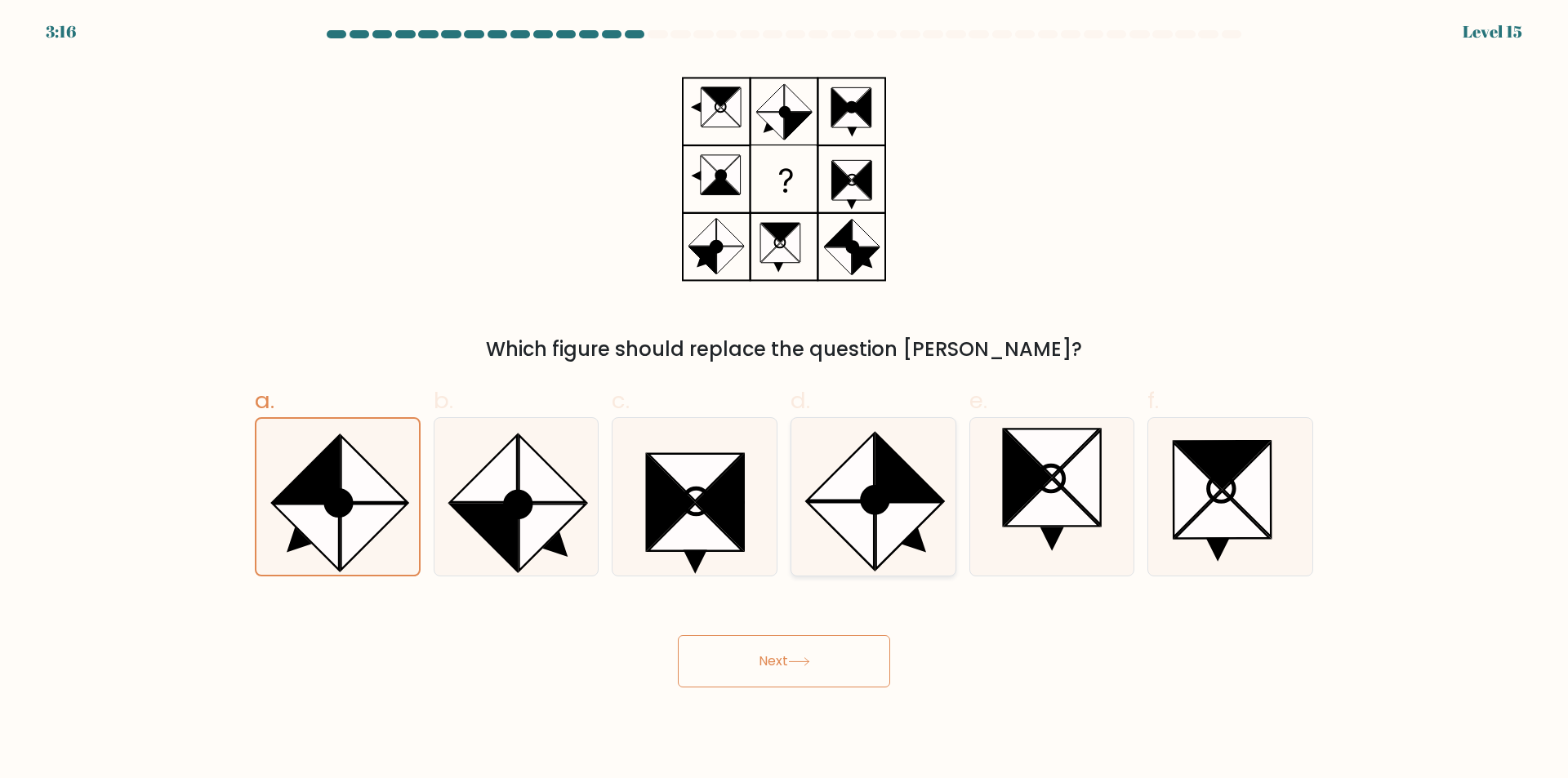
click at [901, 514] on icon at bounding box center [909, 535] width 67 height 67
click at [785, 400] on input "d." at bounding box center [784, 395] width 1 height 11
radio input "true"
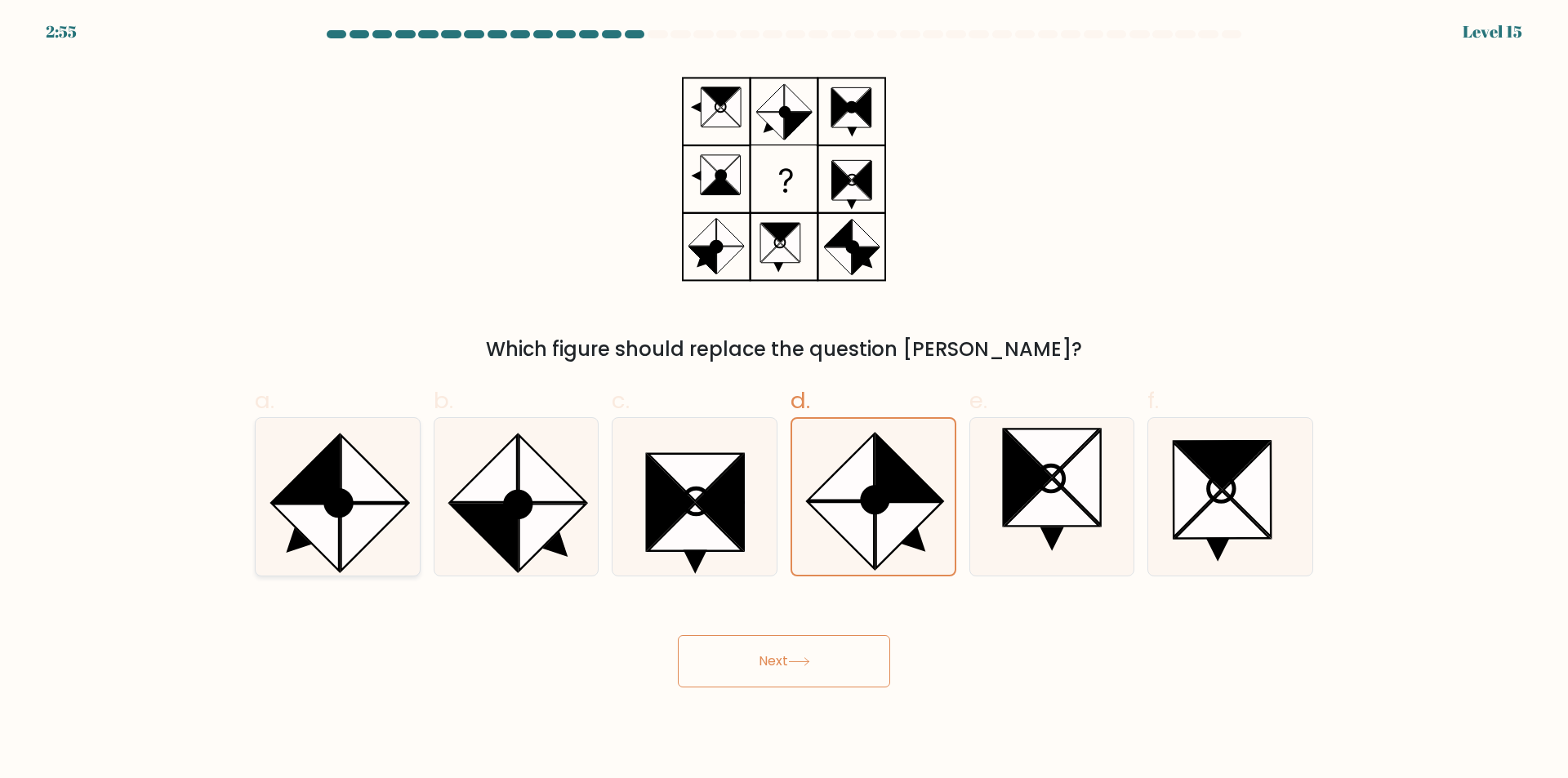
click at [352, 525] on icon at bounding box center [374, 538] width 67 height 67
click at [784, 400] on input "a." at bounding box center [784, 395] width 1 height 11
radio input "true"
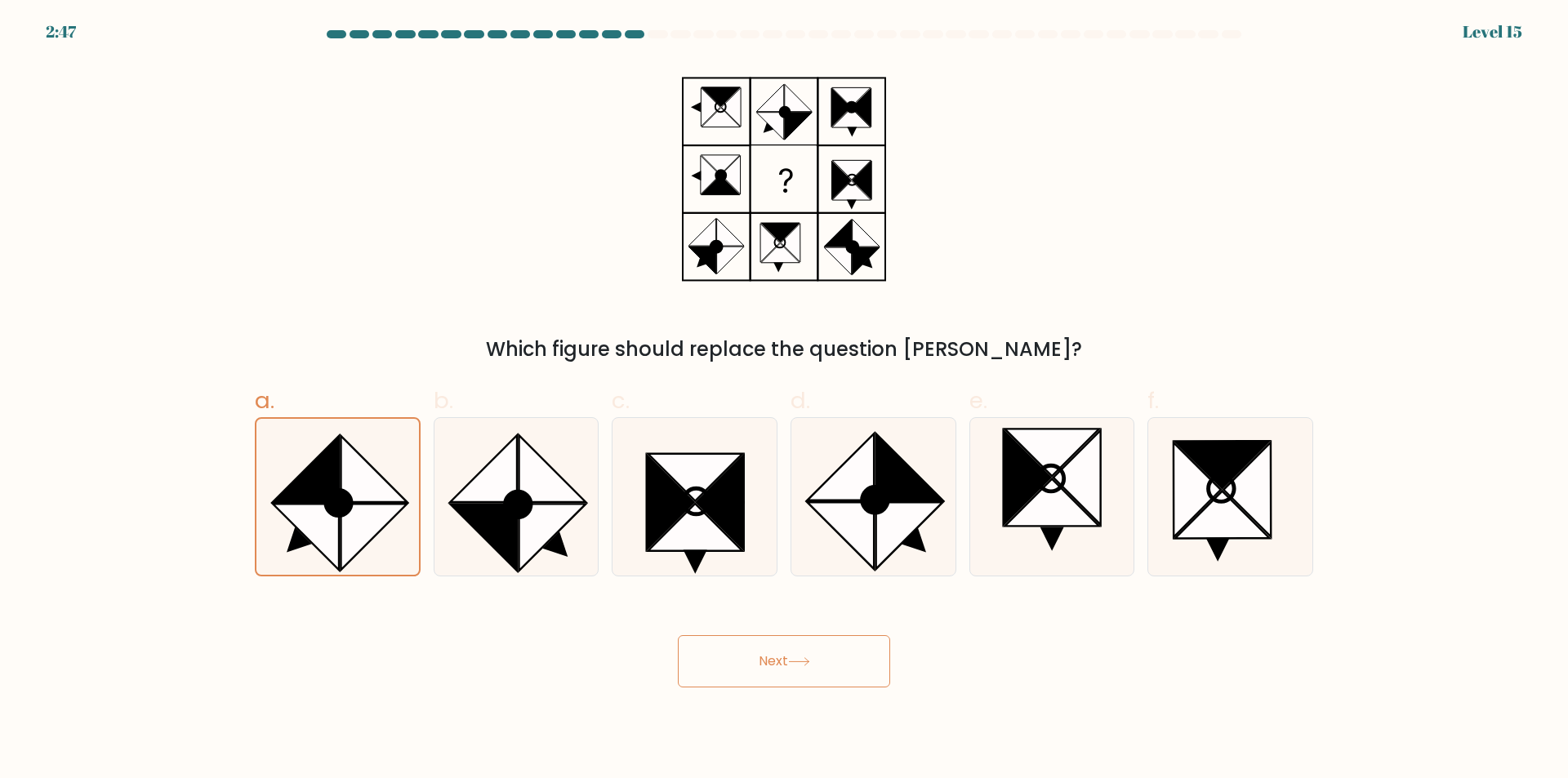
click at [754, 654] on button "Next" at bounding box center [784, 661] width 213 height 52
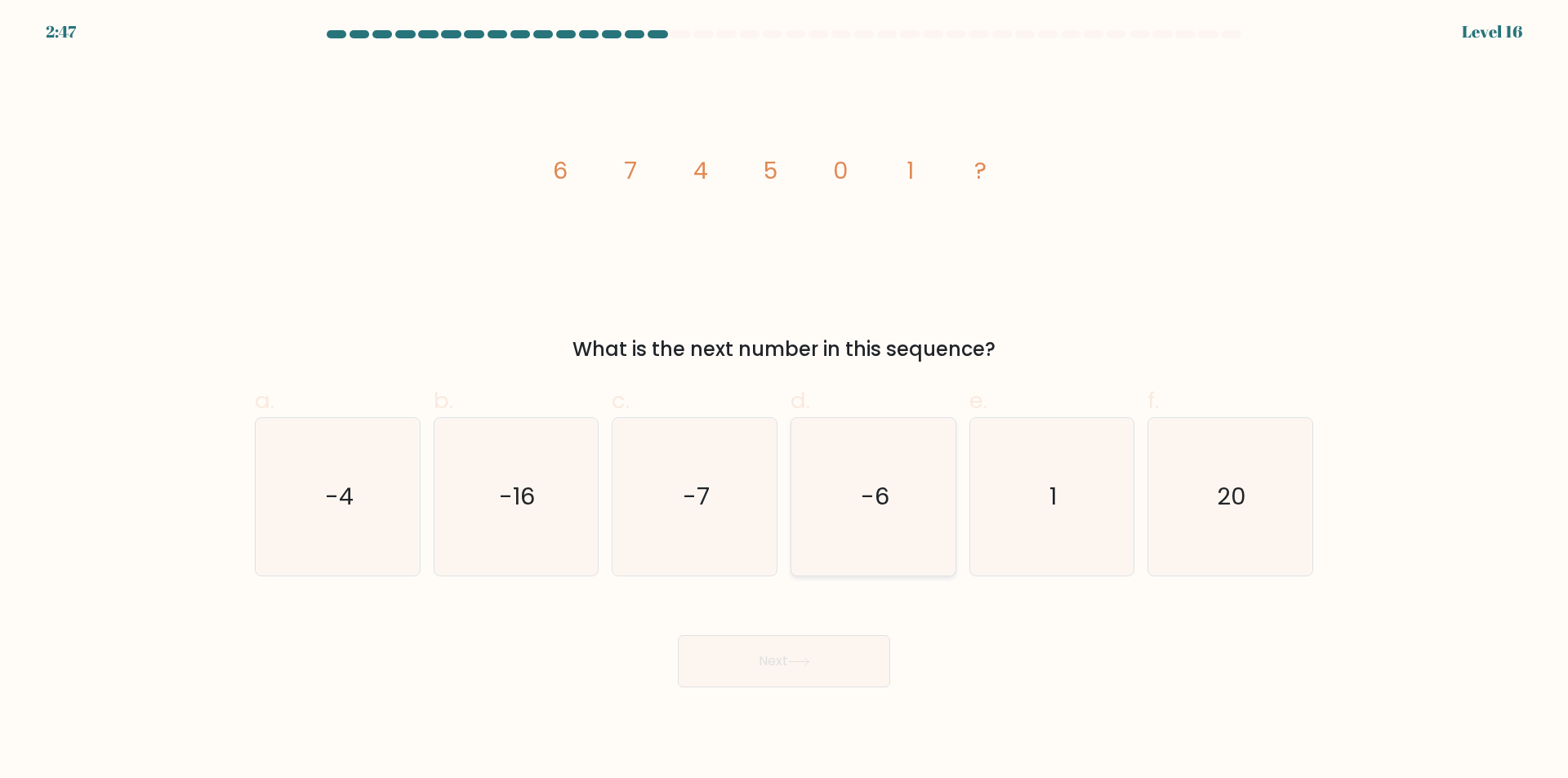
click at [833, 538] on icon "-6" at bounding box center [873, 496] width 157 height 157
click at [785, 400] on input "d. -6" at bounding box center [784, 395] width 1 height 11
radio input "true"
click at [773, 660] on button "Next" at bounding box center [784, 661] width 213 height 52
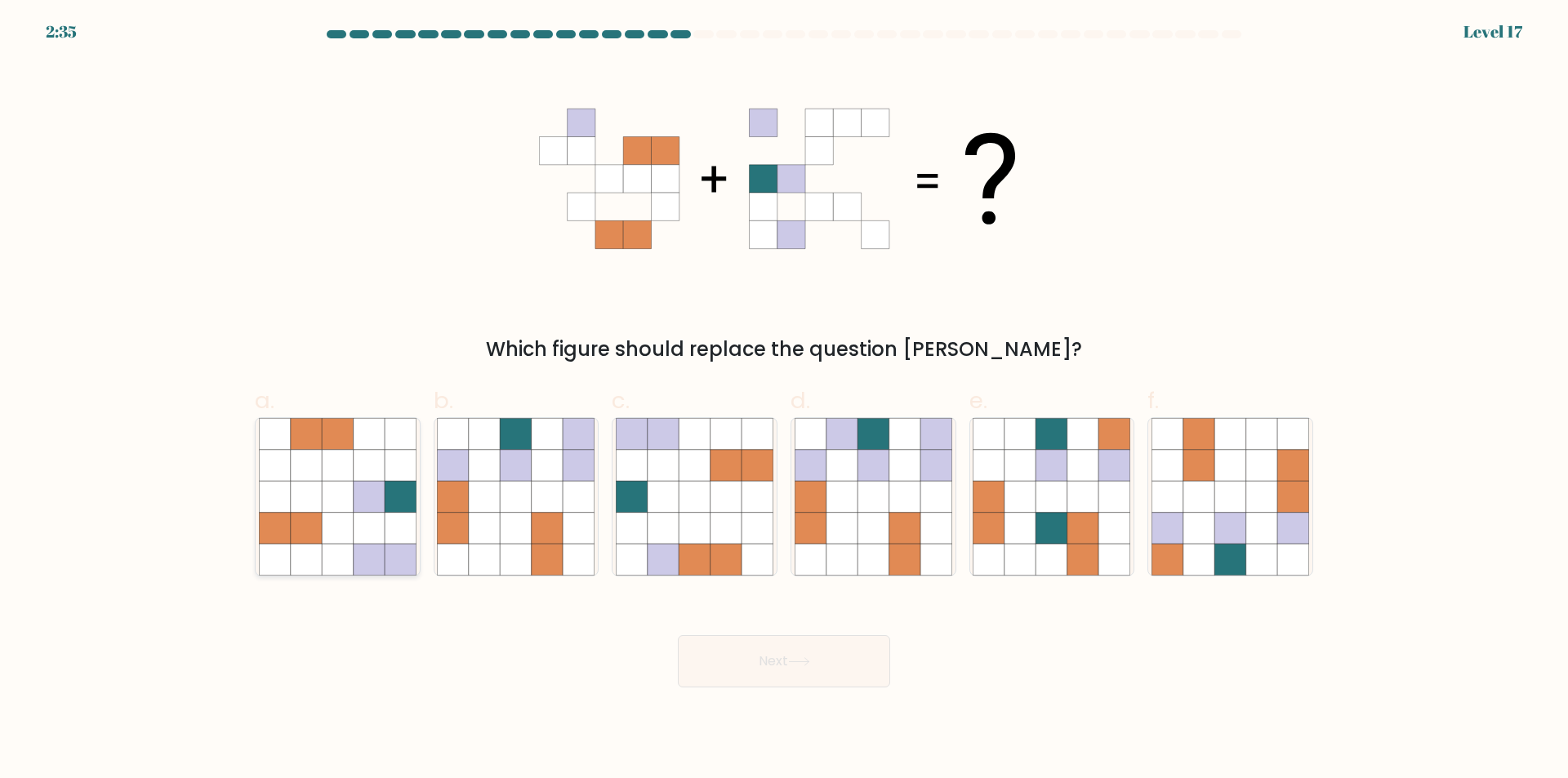
click at [348, 507] on icon at bounding box center [337, 496] width 31 height 31
click at [784, 400] on input "a." at bounding box center [784, 395] width 1 height 11
radio input "true"
click at [777, 662] on button "Next" at bounding box center [784, 661] width 213 height 52
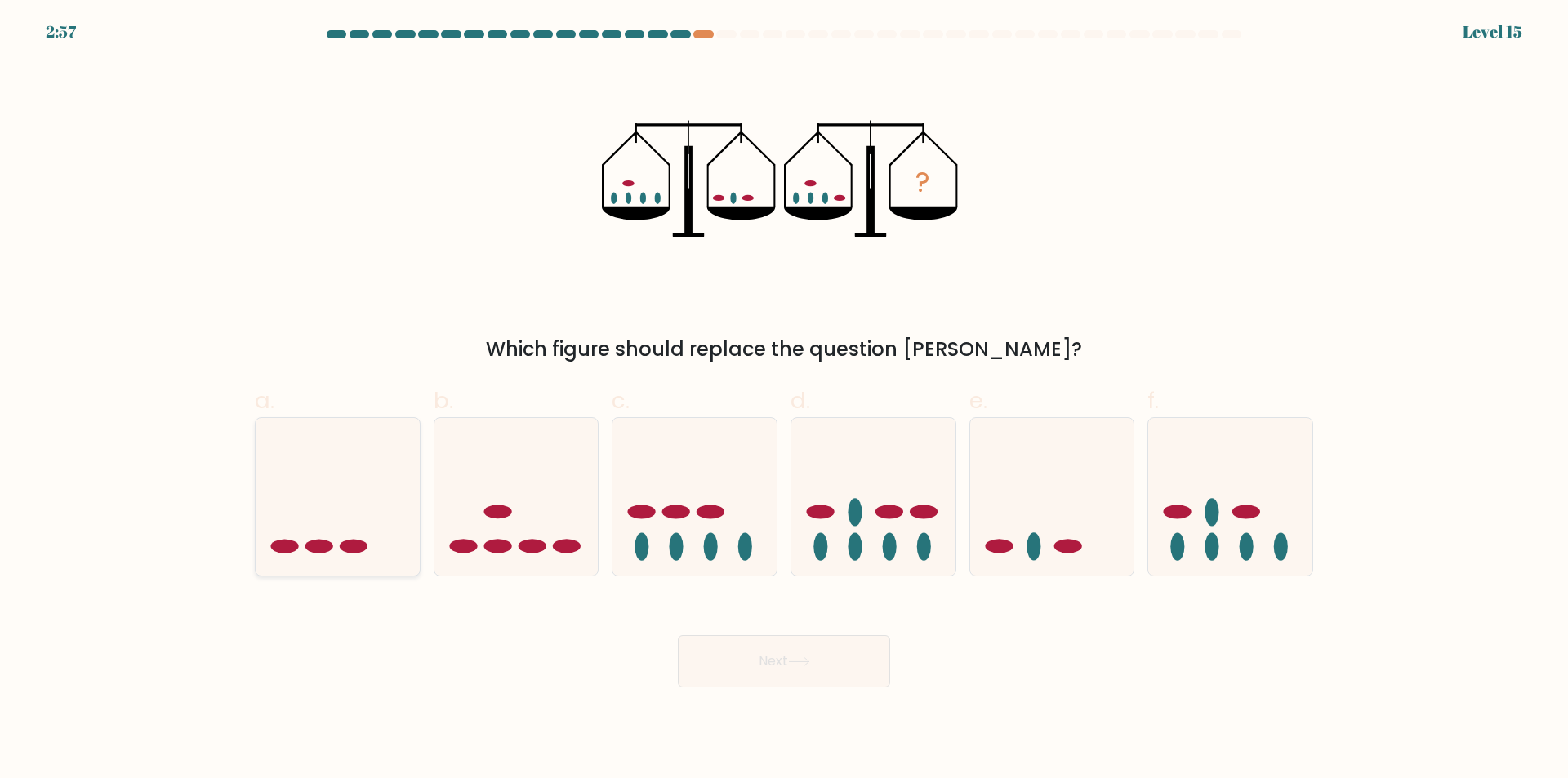
click at [366, 494] on icon at bounding box center [338, 497] width 164 height 136
click at [784, 400] on input "a." at bounding box center [784, 395] width 1 height 11
radio input "true"
click at [758, 670] on button "Next" at bounding box center [784, 661] width 213 height 52
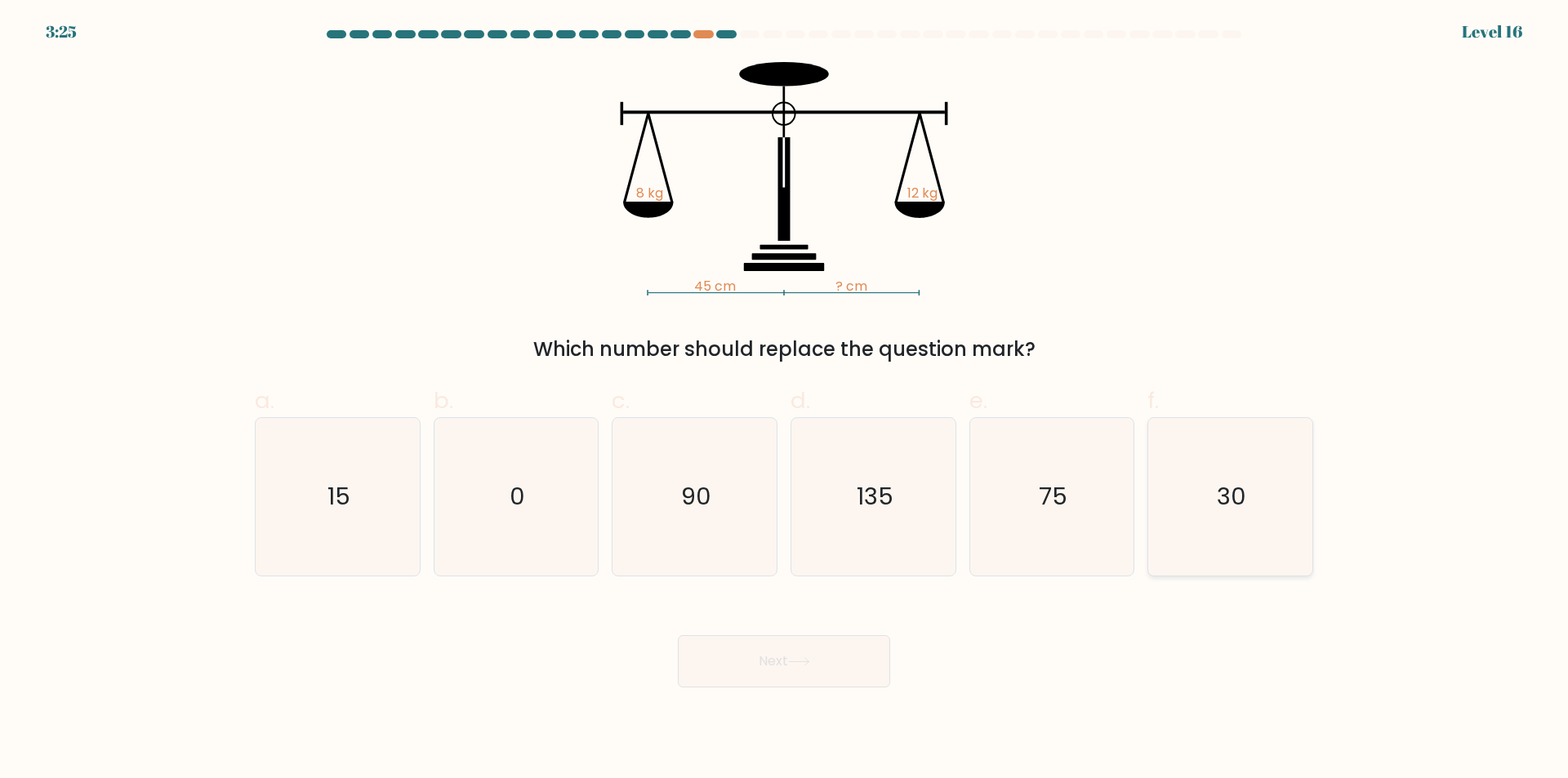
click at [1251, 492] on icon "30" at bounding box center [1229, 496] width 157 height 157
click at [785, 400] on input "f. 30" at bounding box center [784, 395] width 1 height 11
radio input "true"
click at [1069, 535] on icon "75" at bounding box center [1051, 496] width 157 height 157
click at [785, 400] on input "e. 75" at bounding box center [784, 395] width 1 height 11
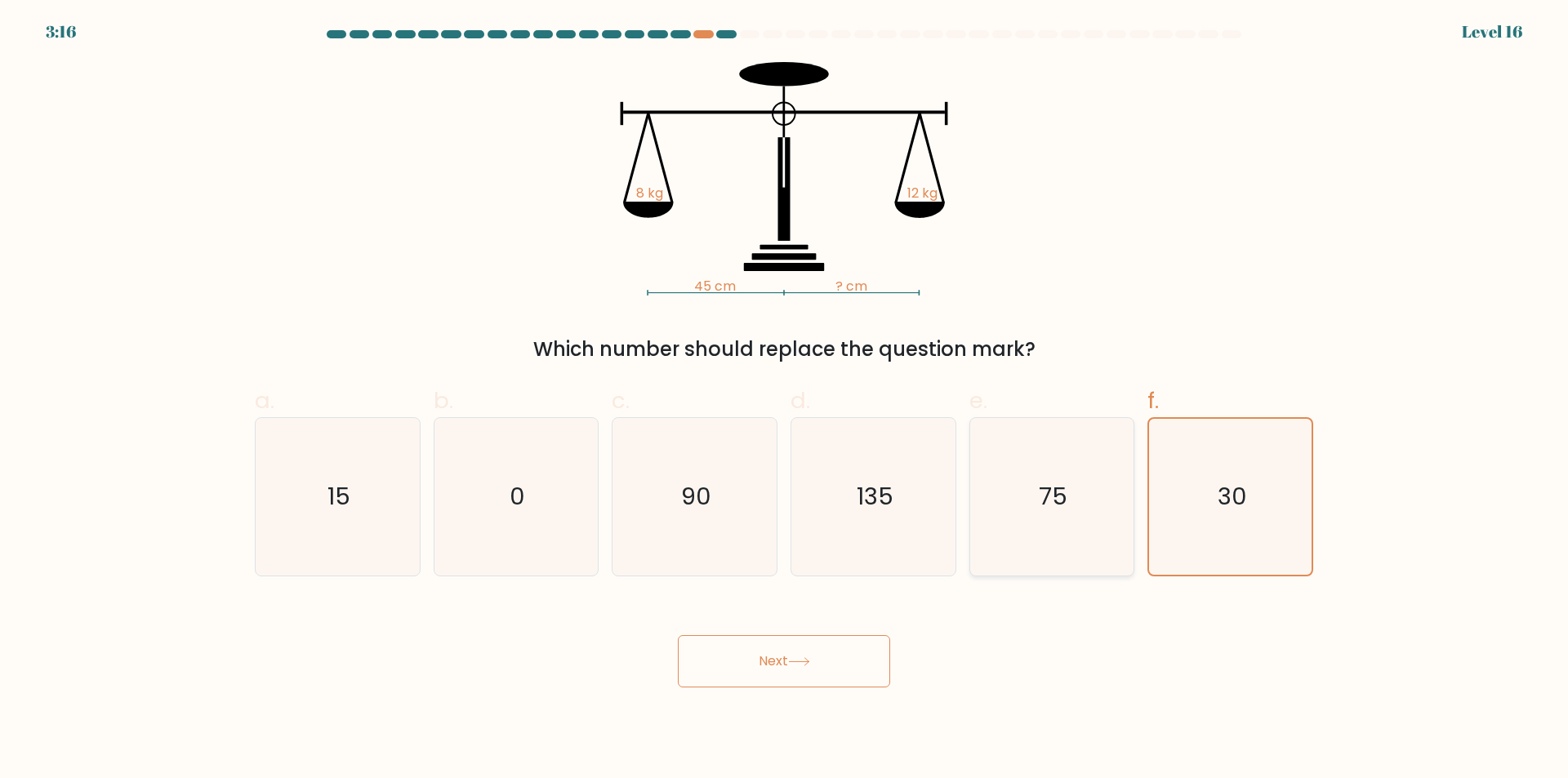
radio input "true"
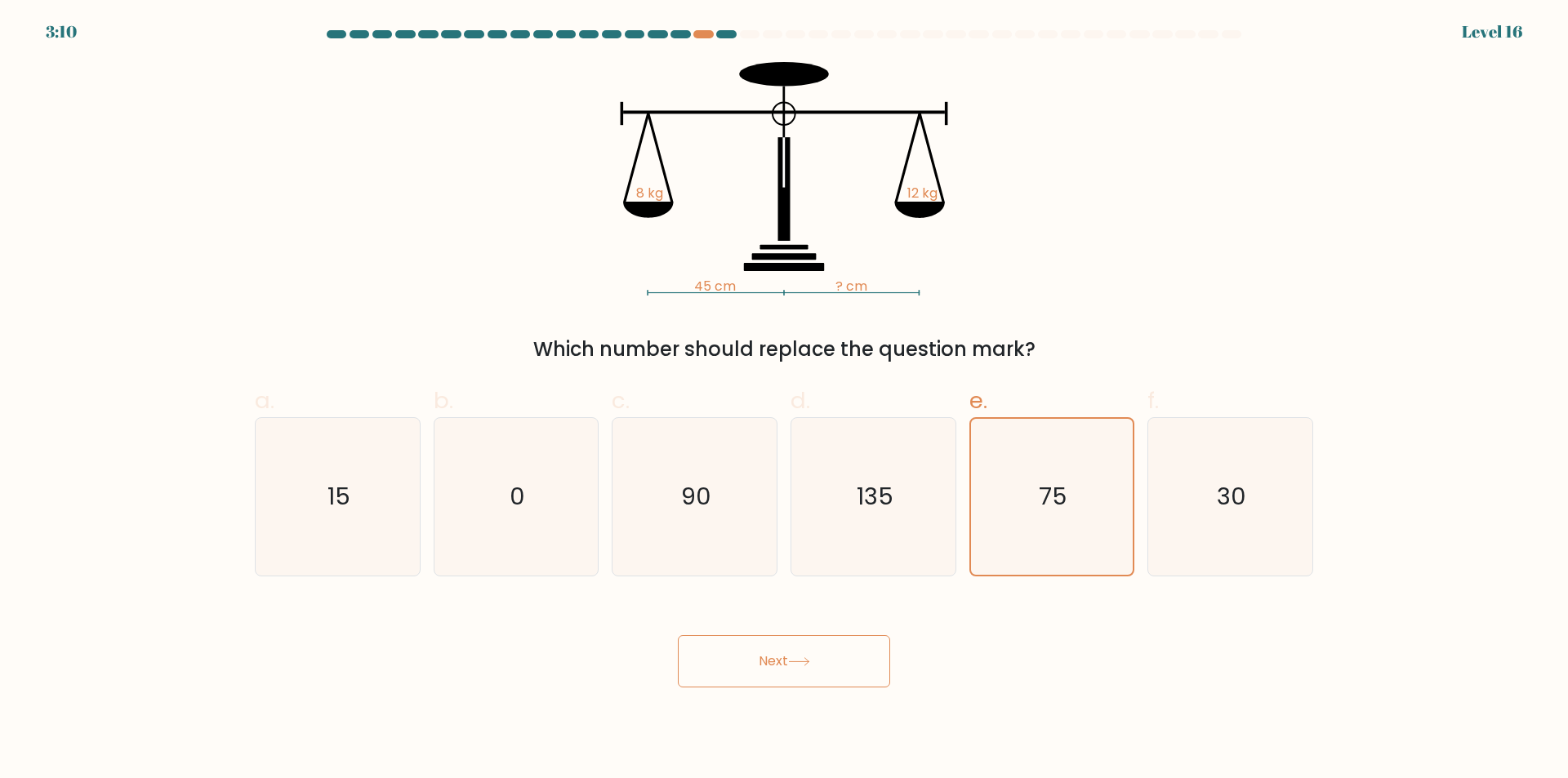
click at [838, 669] on button "Next" at bounding box center [784, 661] width 213 height 52
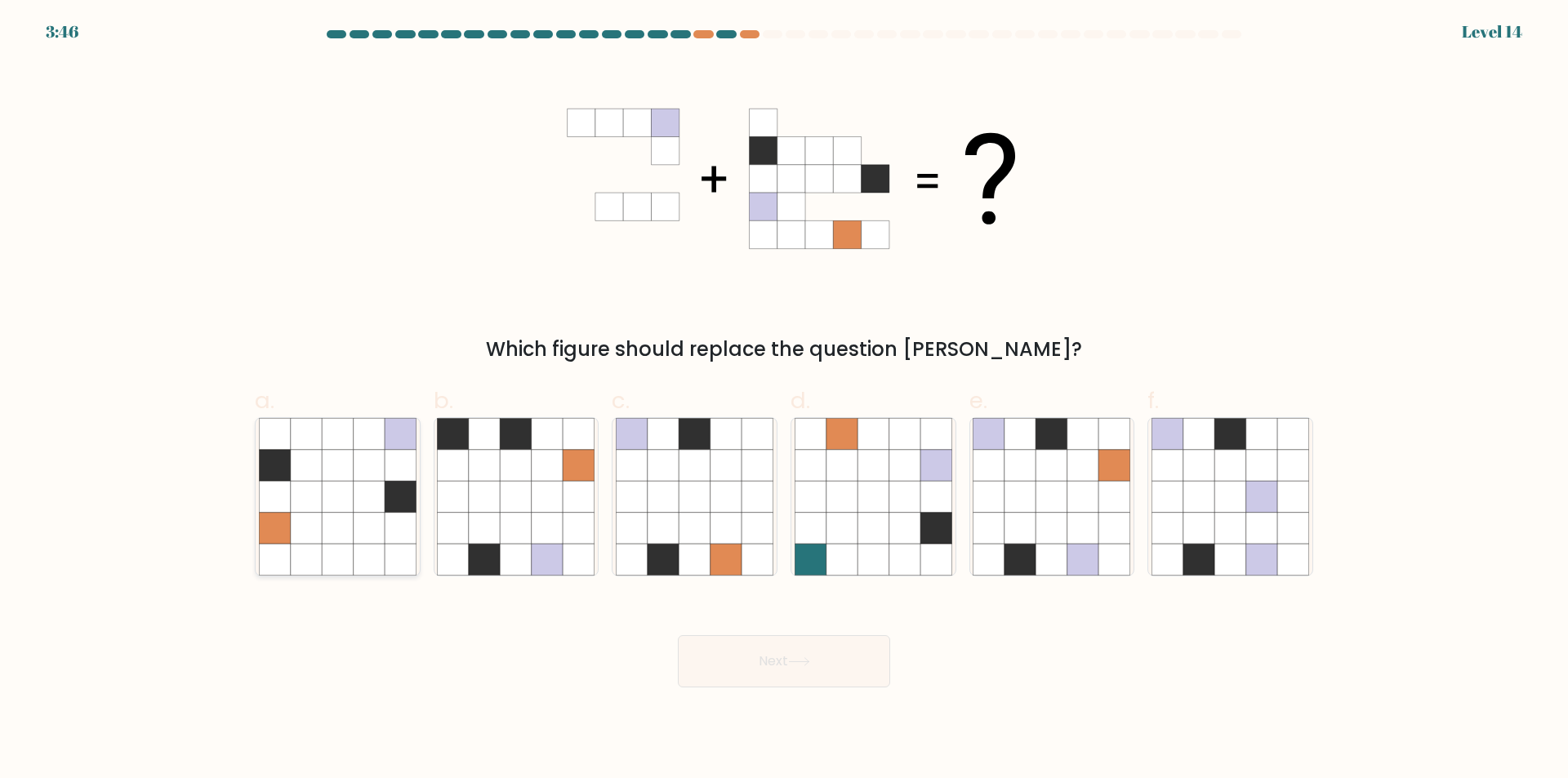
click at [370, 469] on icon at bounding box center [368, 465] width 31 height 31
click at [784, 400] on input "a." at bounding box center [784, 395] width 1 height 11
radio input "true"
click at [775, 673] on button "Next" at bounding box center [784, 661] width 213 height 52
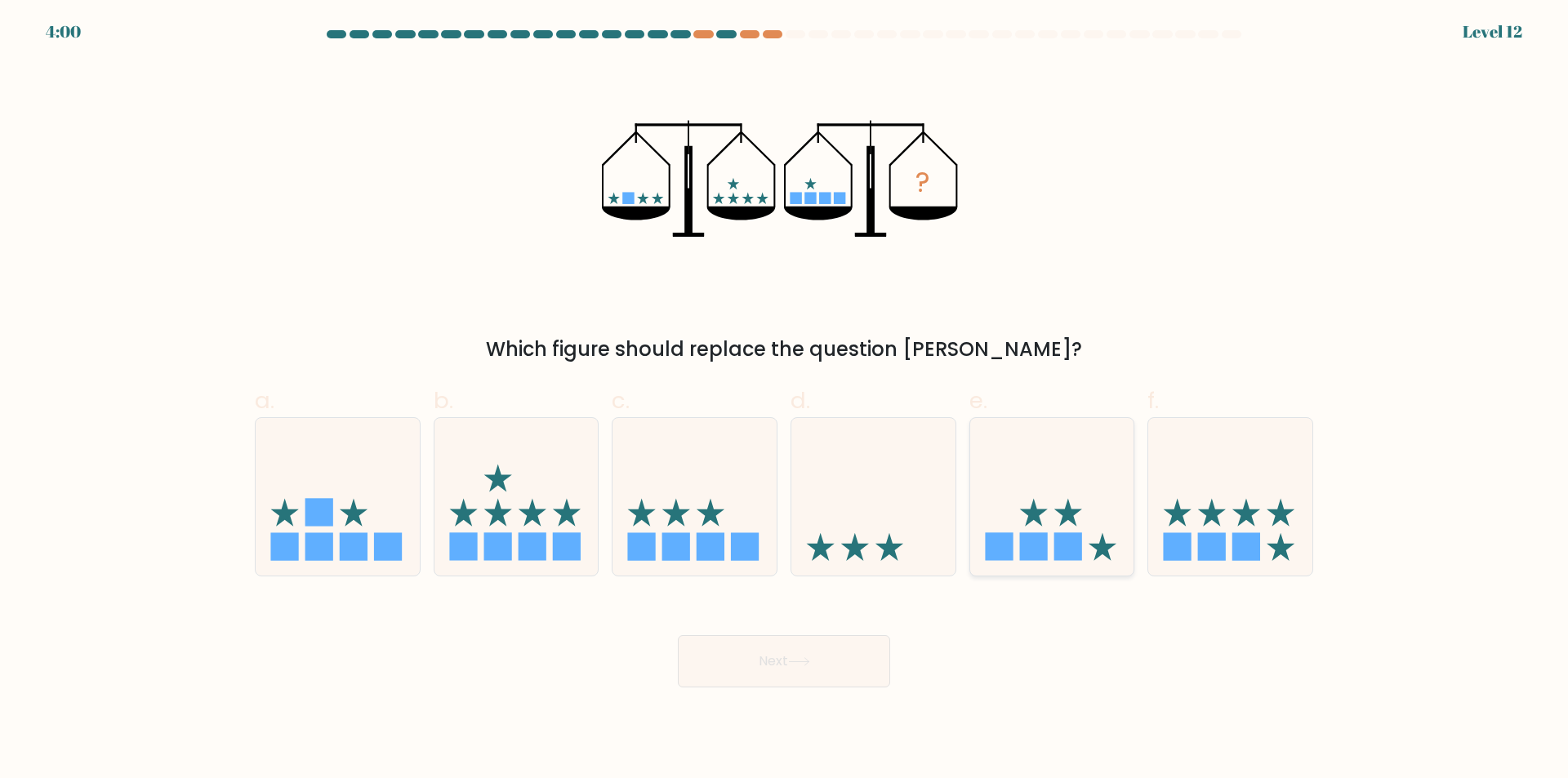
click at [1054, 507] on icon at bounding box center [1052, 497] width 164 height 136
click at [785, 400] on input "e." at bounding box center [784, 395] width 1 height 11
radio input "true"
click at [1262, 495] on icon at bounding box center [1230, 497] width 164 height 136
click at [785, 400] on input "f." at bounding box center [784, 395] width 1 height 11
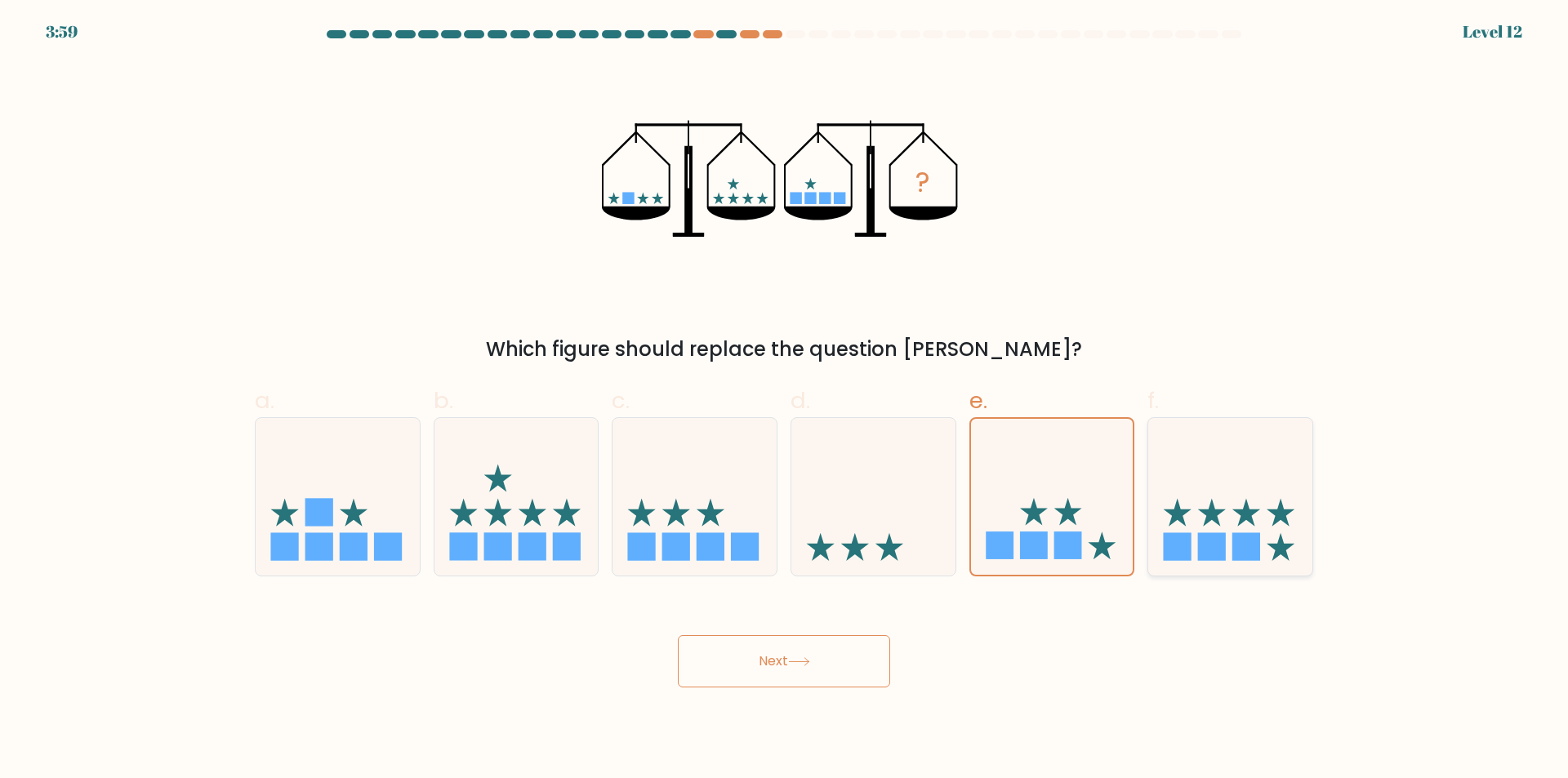
radio input "true"
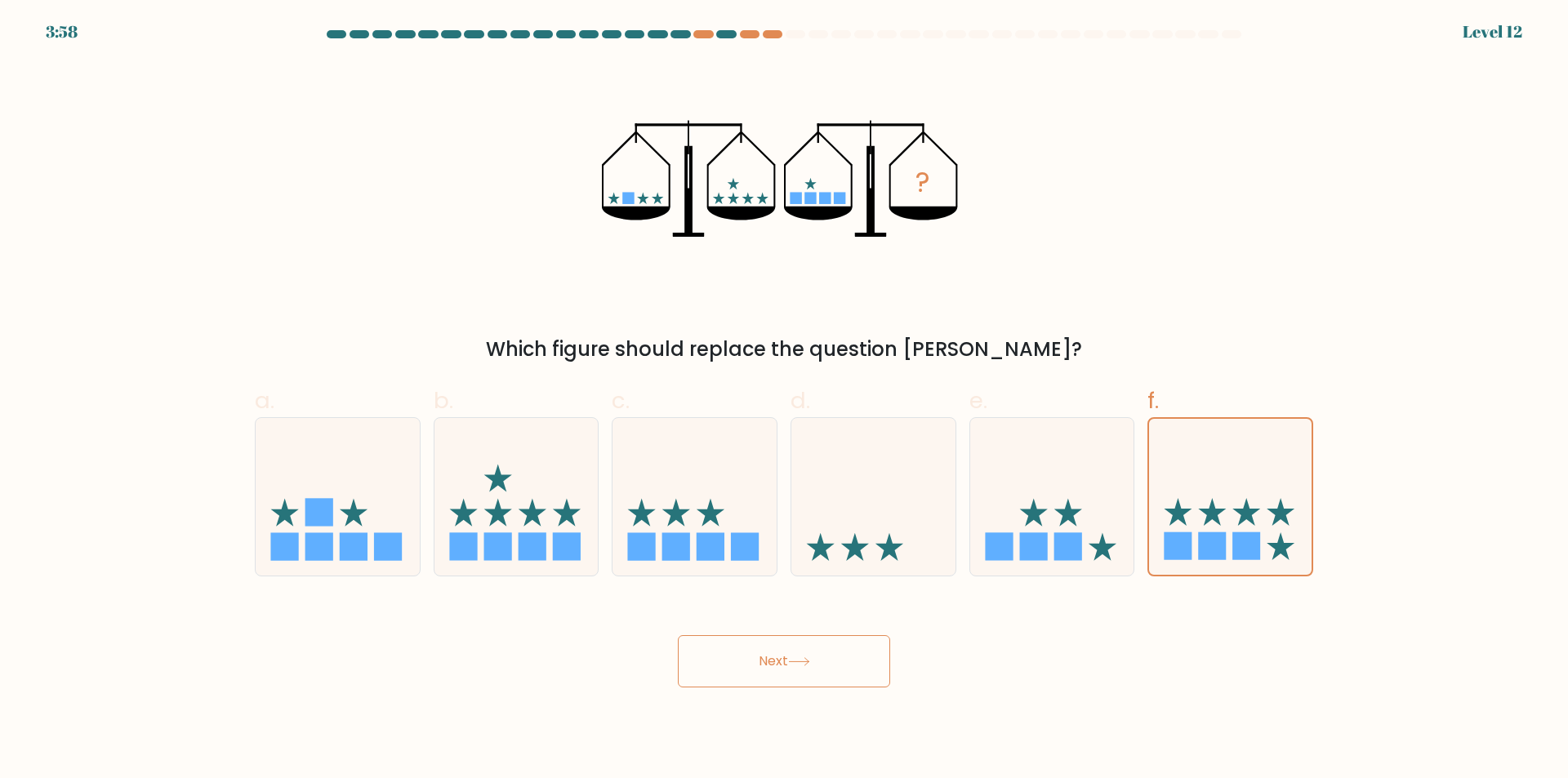
click at [810, 659] on icon at bounding box center [799, 661] width 22 height 9
